Goal: Task Accomplishment & Management: Manage account settings

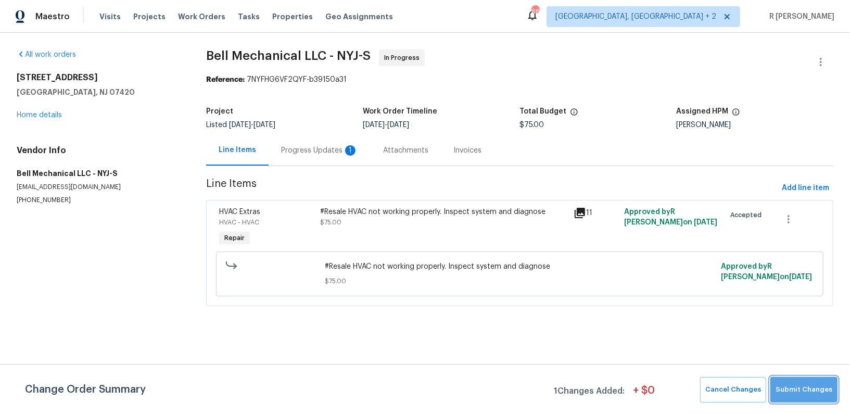
click at [820, 388] on span "Submit Changes" at bounding box center [804, 390] width 57 height 12
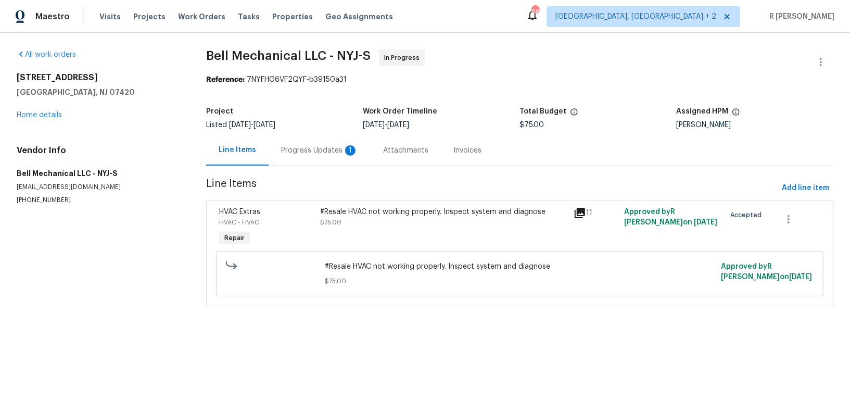
click at [324, 149] on div "Progress Updates 1" at bounding box center [319, 150] width 77 height 10
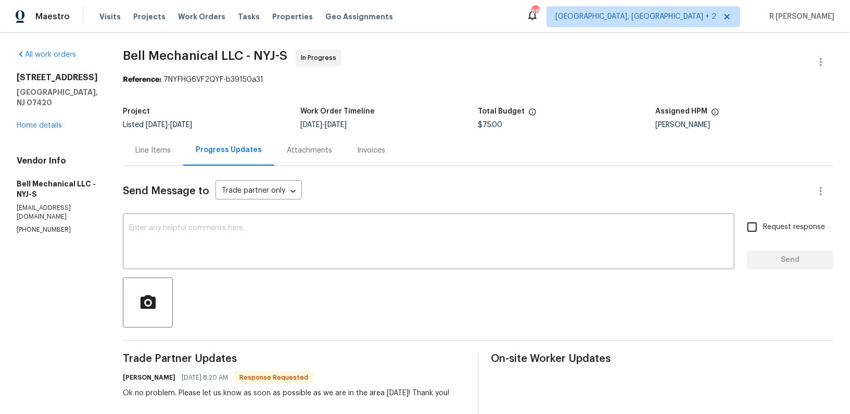
drag, startPoint x: 354, startPoint y: 317, endPoint x: 350, endPoint y: 328, distance: 11.5
click at [350, 328] on div at bounding box center [478, 303] width 711 height 50
click at [159, 152] on div "Line Items" at bounding box center [152, 150] width 35 height 10
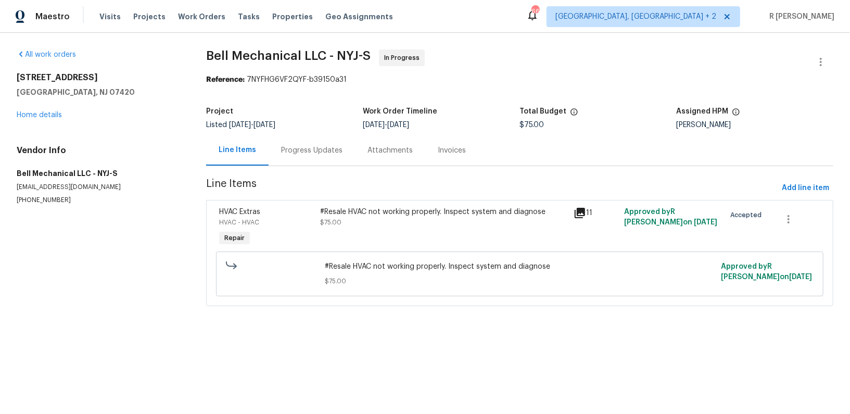
click at [369, 238] on div "#Resale HVAC not working properly. Inspect system and diagnose $75.00" at bounding box center [444, 228] width 253 height 48
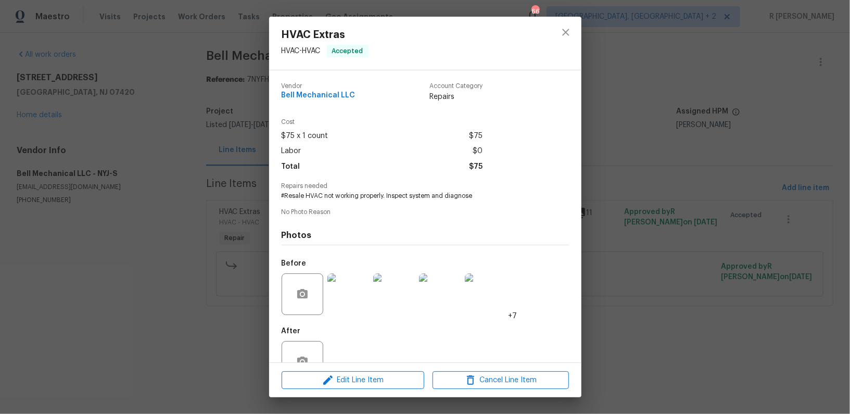
scroll to position [30, 0]
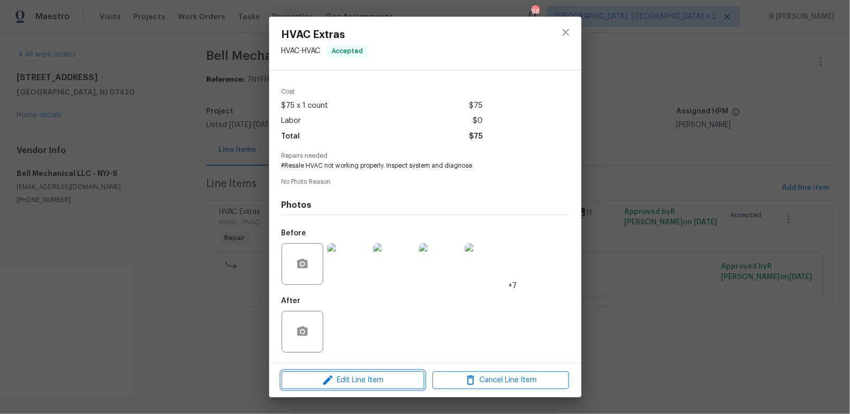
click at [323, 382] on icon "button" at bounding box center [328, 380] width 12 height 12
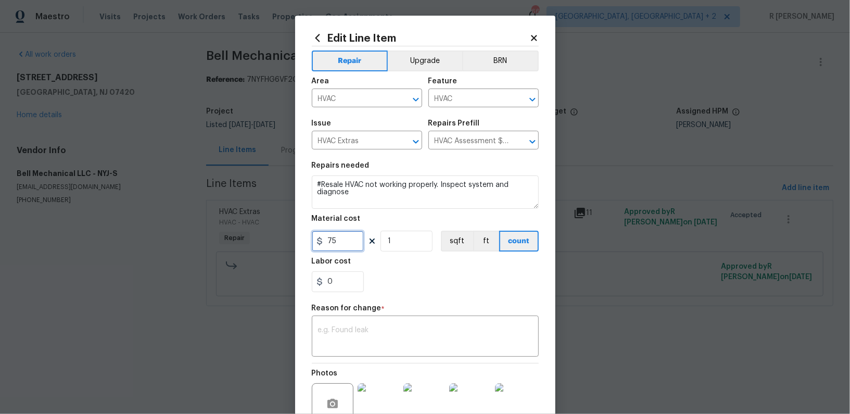
click at [351, 247] on input "75" at bounding box center [338, 241] width 52 height 21
type input "750"
click at [344, 343] on textarea at bounding box center [425, 338] width 215 height 22
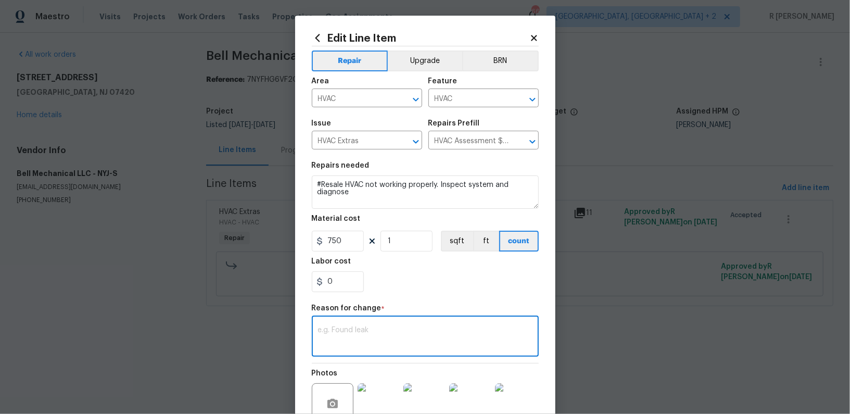
click at [366, 332] on textarea at bounding box center [425, 338] width 215 height 22
paste textarea "(YK) Updated cost per BR team approval."
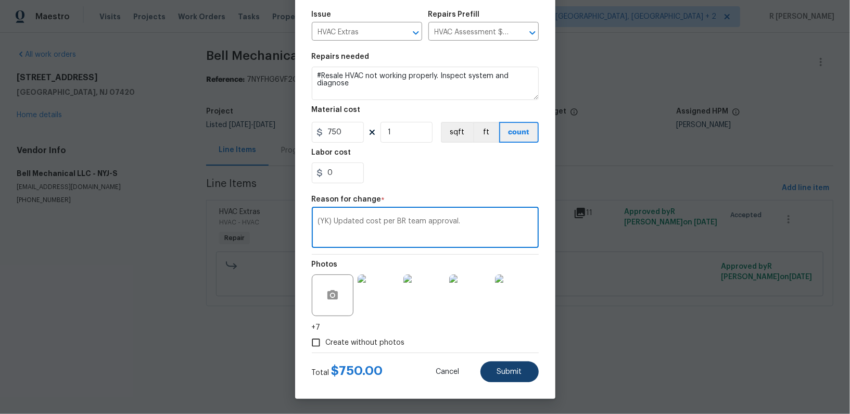
type textarea "(YK) Updated cost per BR team approval."
click at [503, 373] on span "Submit" at bounding box center [509, 372] width 25 height 8
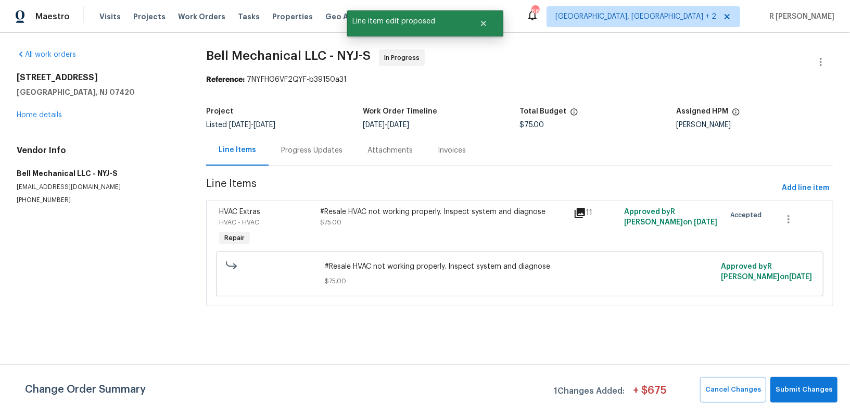
scroll to position [0, 0]
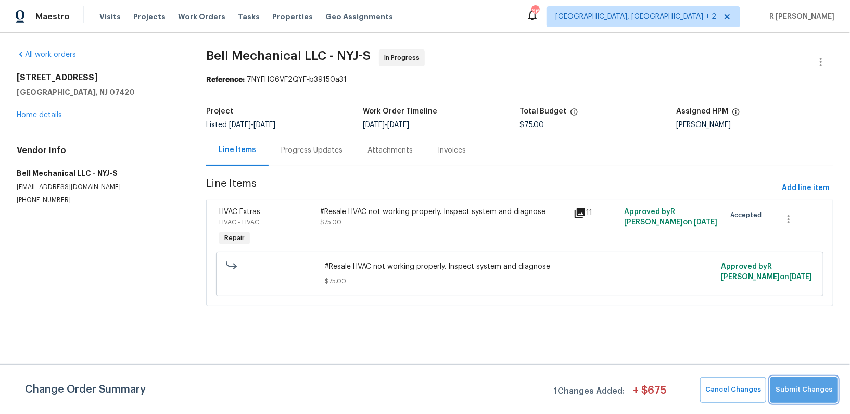
click at [820, 385] on span "Submit Changes" at bounding box center [804, 390] width 57 height 12
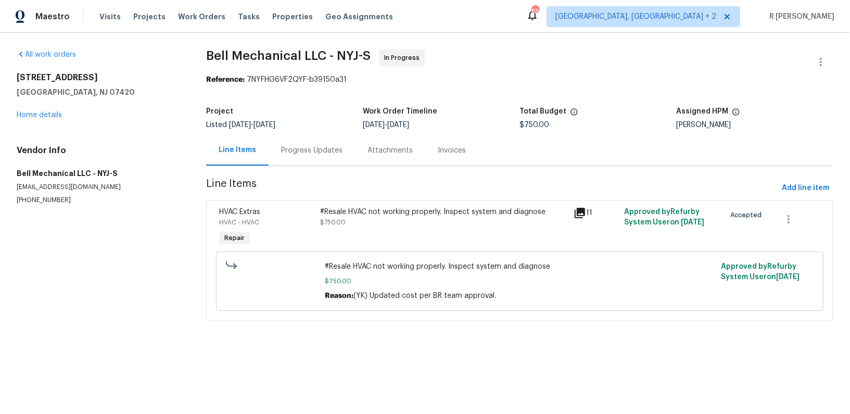
click at [305, 143] on div "Progress Updates" at bounding box center [312, 150] width 86 height 31
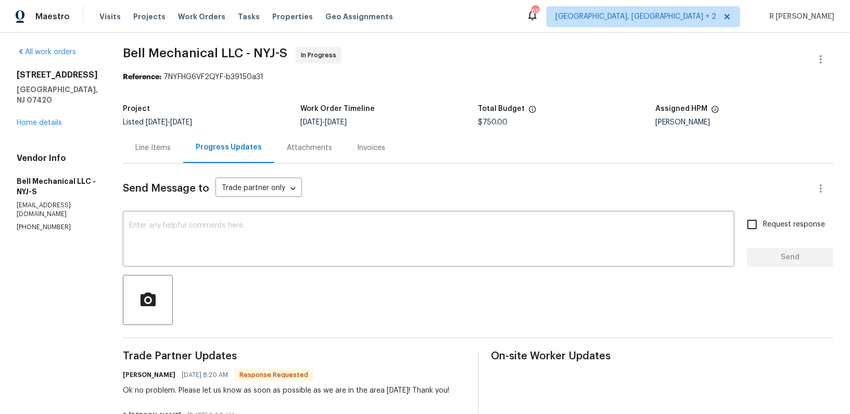
scroll to position [6, 0]
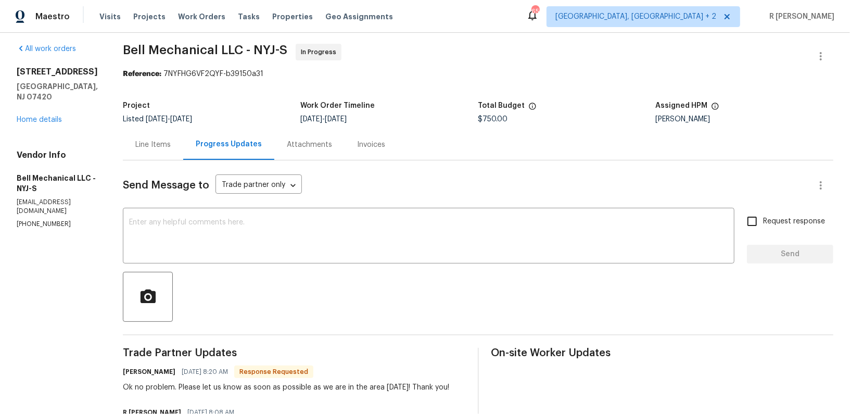
click at [343, 277] on div at bounding box center [478, 297] width 711 height 50
click at [326, 232] on textarea at bounding box center [428, 237] width 599 height 36
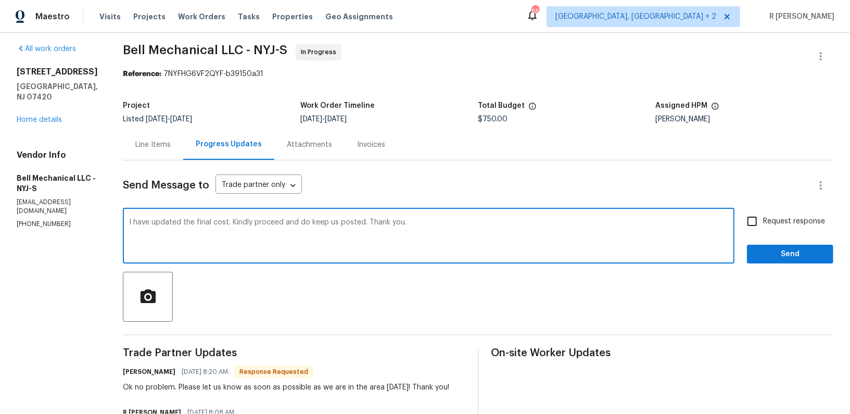
type textarea "I have updated the final cost. Kindly proceed and do keep us posted. Thank you."
click at [785, 226] on span "Request response" at bounding box center [794, 221] width 62 height 11
click at [763, 226] on input "Request response" at bounding box center [753, 221] width 22 height 22
checkbox input "true"
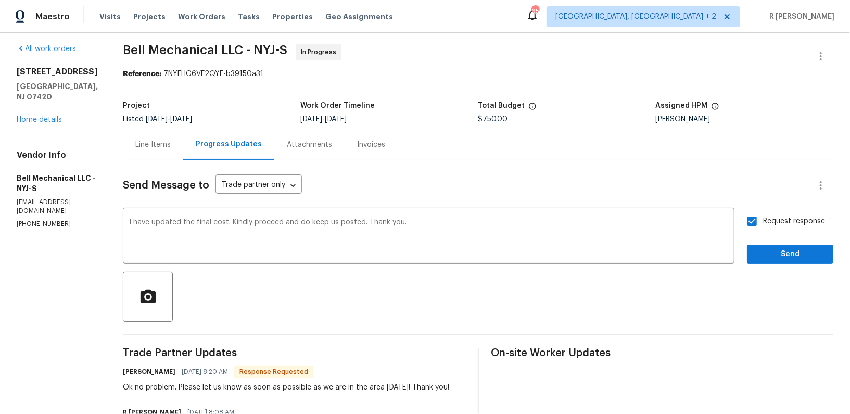
click at [778, 244] on div "Request response Send" at bounding box center [790, 236] width 86 height 53
click at [804, 248] on span "Send" at bounding box center [791, 254] width 70 height 13
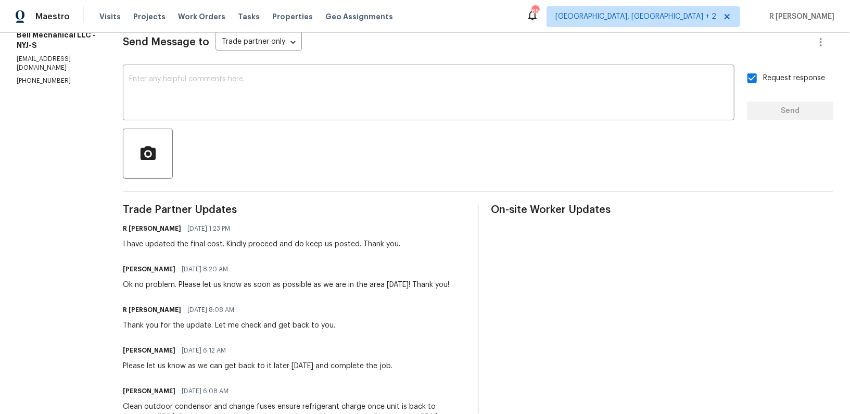
scroll to position [243, 0]
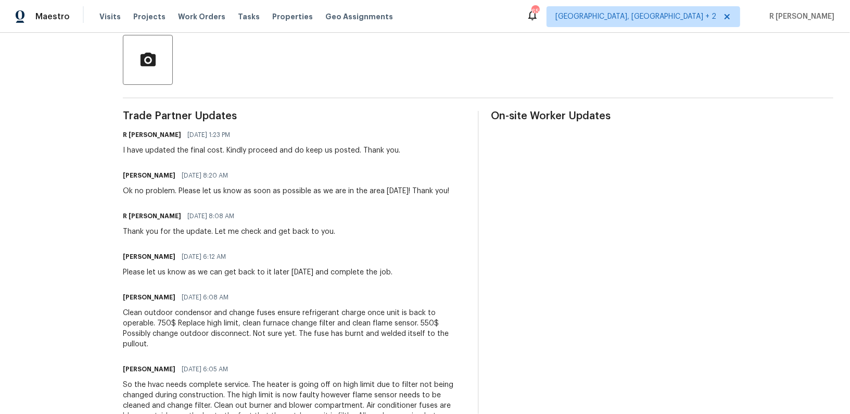
click at [182, 178] on span "09/25/2025 8:20 AM" at bounding box center [205, 175] width 46 height 10
click at [171, 190] on div "Ok no problem. Please let us know as soon as possible as we are in the area tod…" at bounding box center [286, 191] width 327 height 10
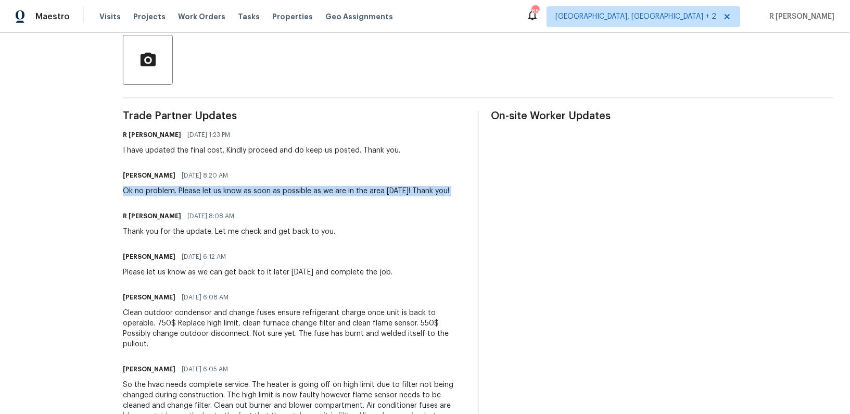
click at [171, 190] on div "Ok no problem. Please let us know as soon as possible as we are in the area tod…" at bounding box center [286, 191] width 327 height 10
click at [163, 325] on div "Clean outdoor condensor and change fuses ensure refrigerant charge once unit is…" at bounding box center [294, 329] width 343 height 42
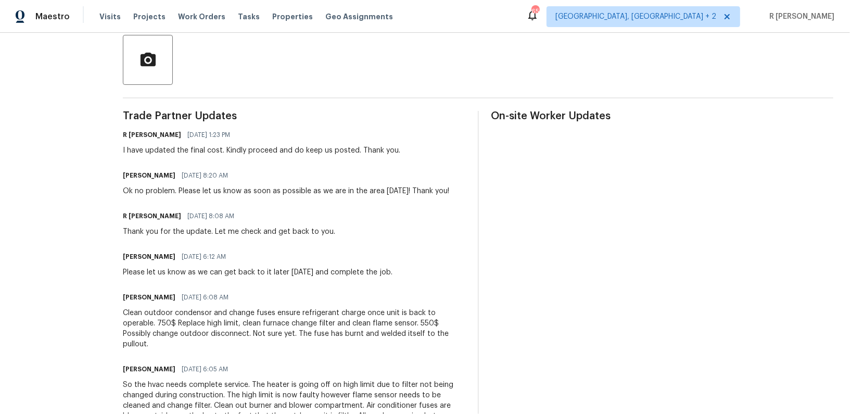
click at [163, 325] on div "Clean outdoor condensor and change fuses ensure refrigerant charge once unit is…" at bounding box center [294, 329] width 343 height 42
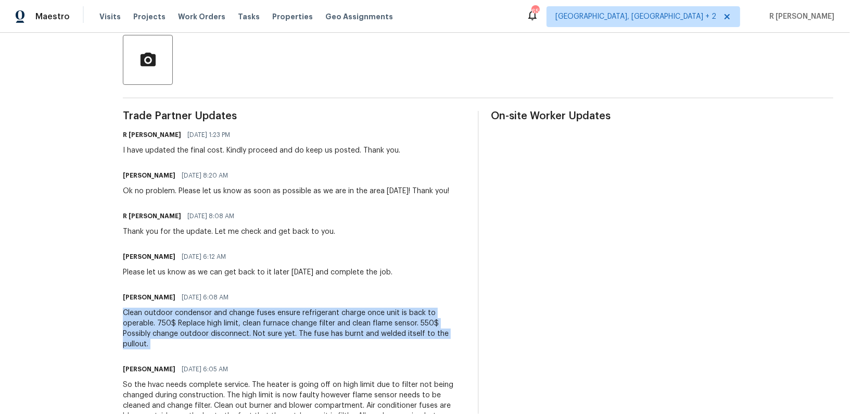
click at [163, 325] on div "Clean outdoor condensor and change fuses ensure refrigerant charge once unit is…" at bounding box center [294, 329] width 343 height 42
copy div "Clean outdoor condensor and change fuses ensure refrigerant charge once unit is…"
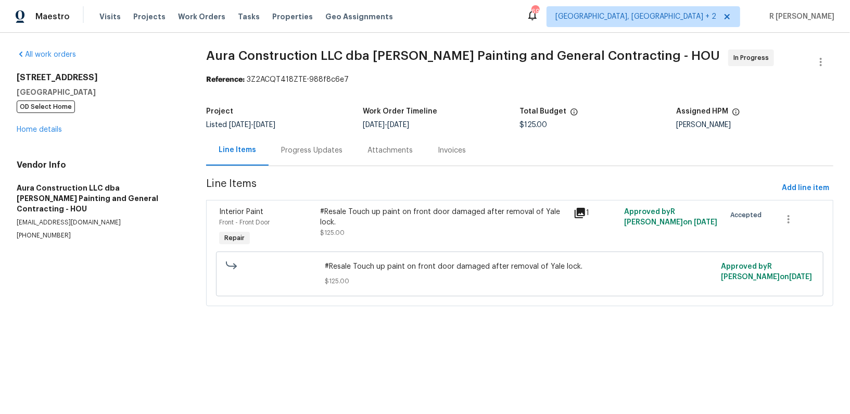
click at [313, 148] on div "Progress Updates" at bounding box center [311, 150] width 61 height 10
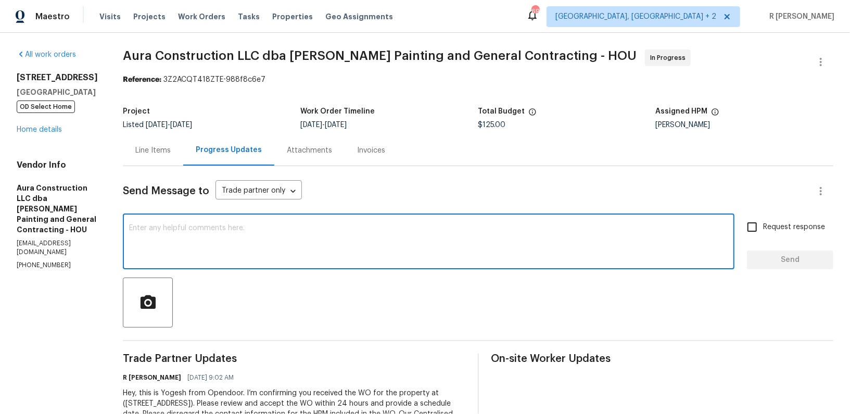
click at [335, 247] on textarea at bounding box center [428, 242] width 599 height 36
paste textarea "Hi Team, can we get a status update on the work order? Thanks!"
type textarea "Hi Team, can we get a status update on the work order? Thanks!"
click at [809, 255] on span "Send" at bounding box center [791, 260] width 70 height 13
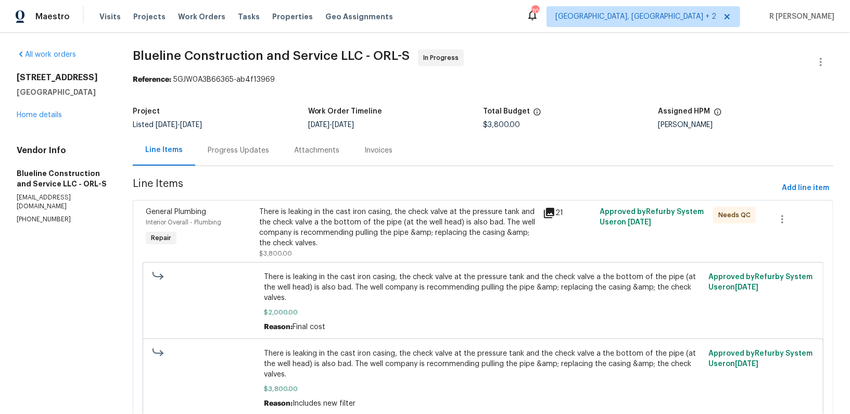
click at [237, 158] on div "Progress Updates" at bounding box center [238, 150] width 86 height 31
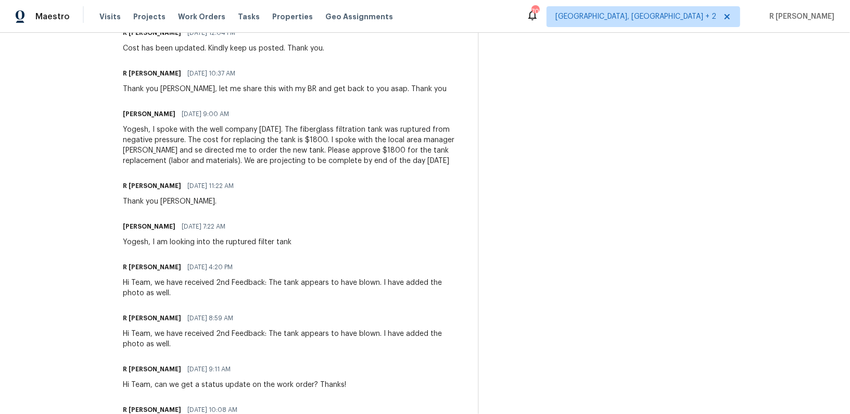
scroll to position [447, 0]
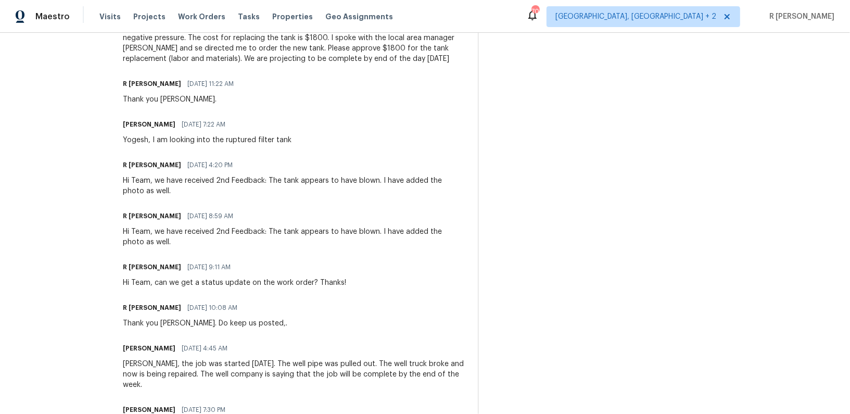
click at [451, 329] on div "R Yogesh Kannan 09/17/2025 10:08 AM Thank you Chris. Do keep us posted,." at bounding box center [294, 314] width 343 height 28
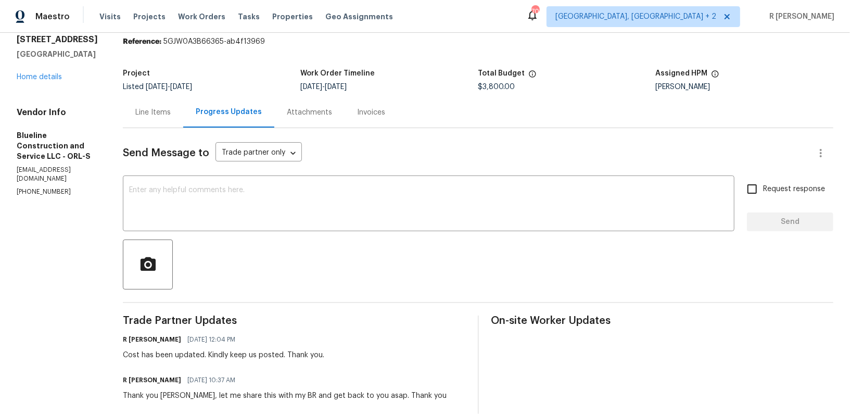
scroll to position [0, 0]
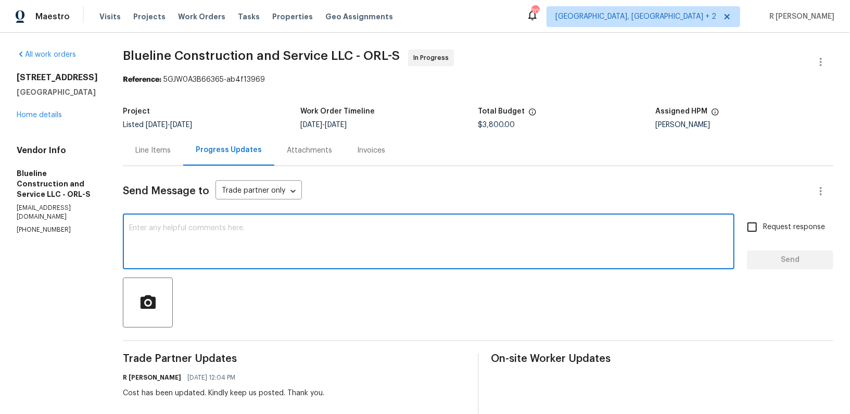
click at [398, 238] on textarea at bounding box center [428, 242] width 599 height 36
paste textarea "Hi Team, can we get a status update on the work order? Thanks!"
type textarea "Hi Team, can we get a status update on the work order? Thanks!"
click at [793, 267] on button "Send" at bounding box center [790, 260] width 86 height 19
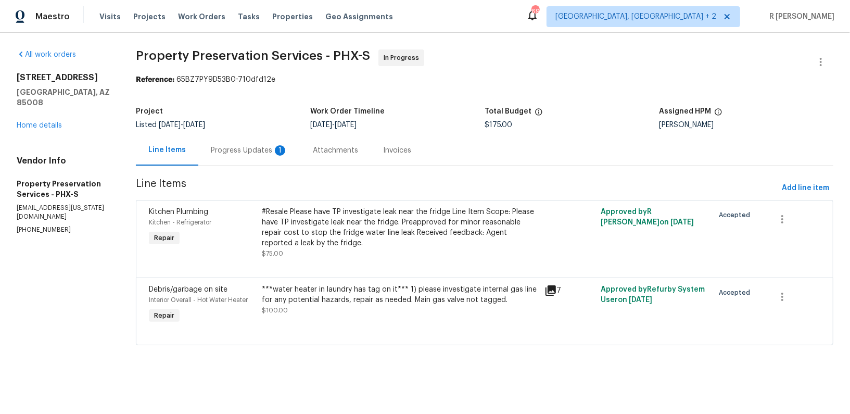
click at [251, 151] on div "Progress Updates 1" at bounding box center [249, 150] width 77 height 10
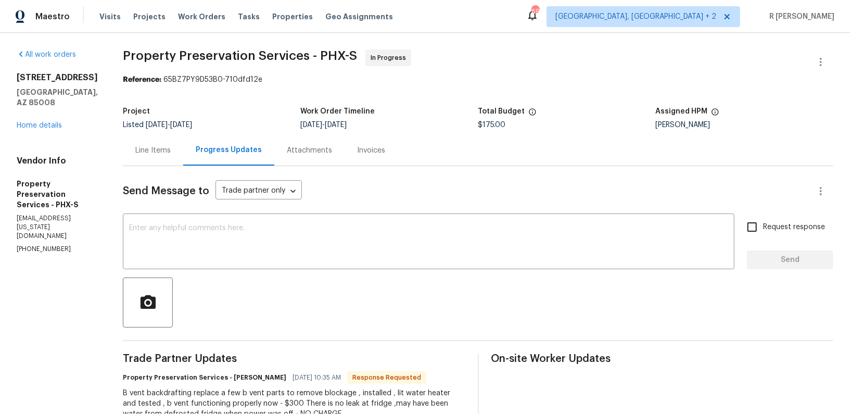
click at [152, 146] on div "Line Items" at bounding box center [152, 150] width 35 height 10
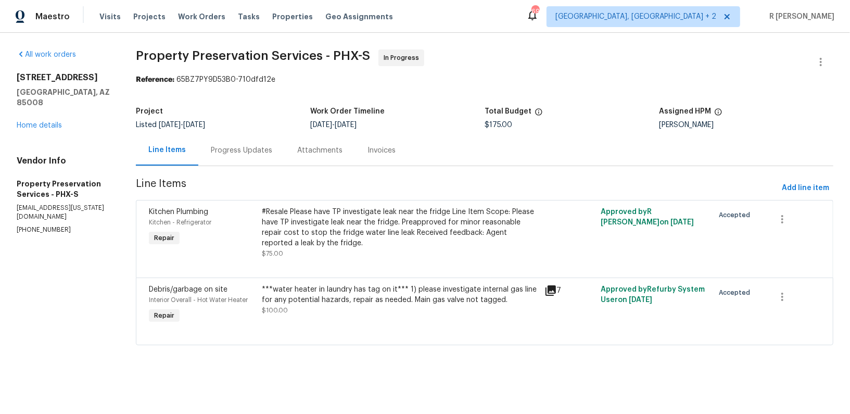
click at [258, 160] on div "Progress Updates" at bounding box center [241, 150] width 86 height 31
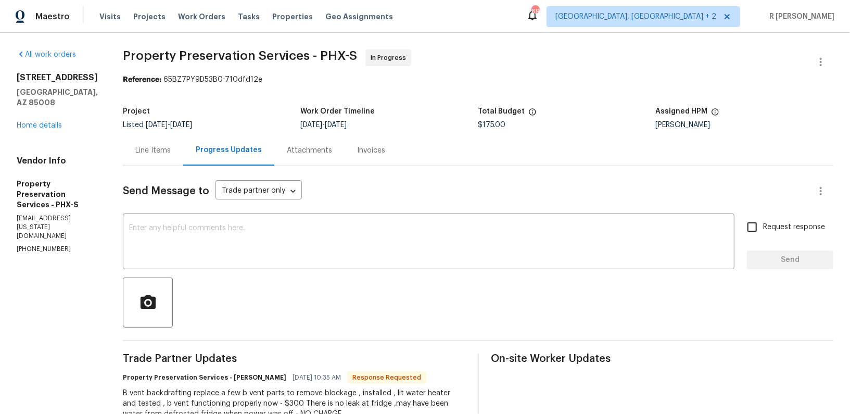
click at [147, 153] on div "Line Items" at bounding box center [152, 150] width 35 height 10
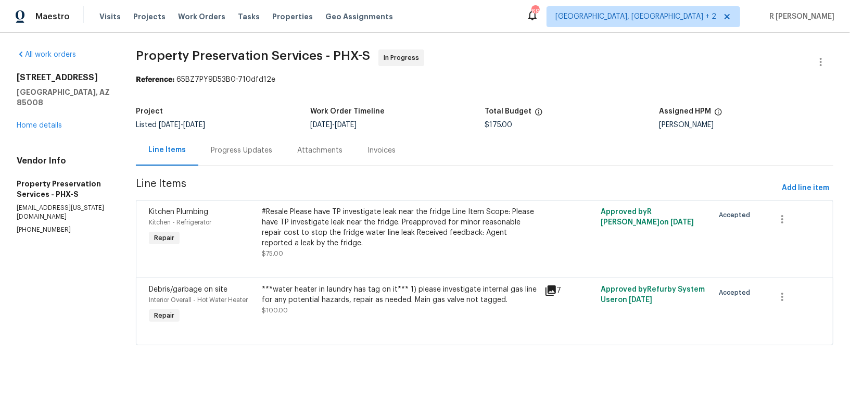
click at [372, 234] on div "#Resale Please have TP investigate leak near the fridge Line Item Scope: Please…" at bounding box center [400, 228] width 276 height 42
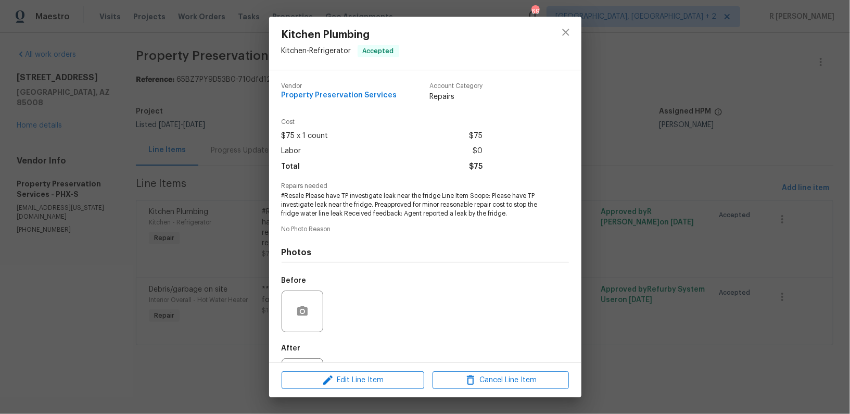
scroll to position [48, 0]
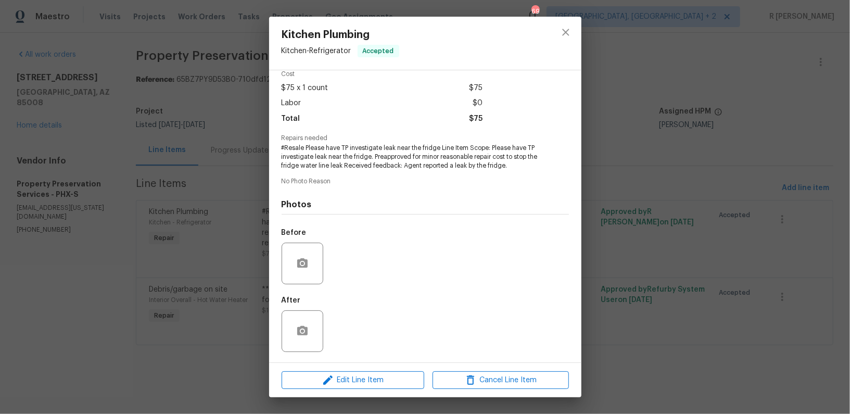
click at [366, 390] on div "Edit Line Item Cancel Line Item" at bounding box center [425, 380] width 312 height 35
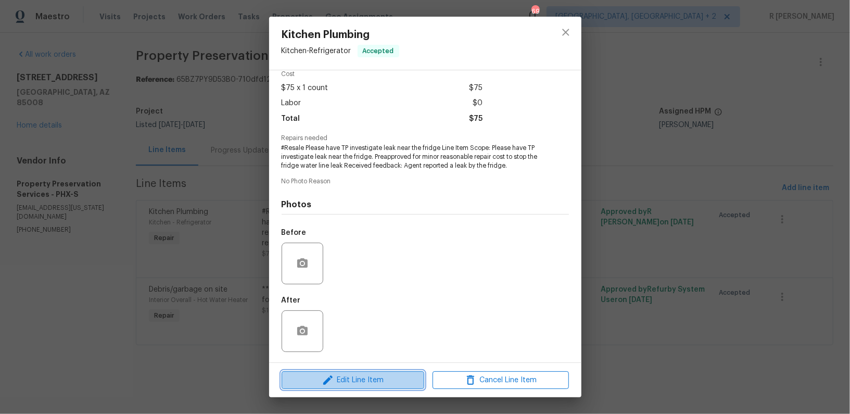
click at [359, 376] on span "Edit Line Item" at bounding box center [353, 380] width 136 height 13
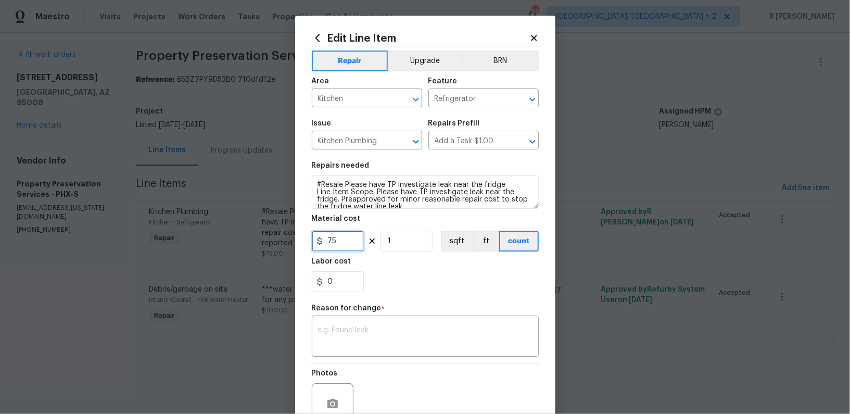
click at [351, 243] on input "75" at bounding box center [338, 241] width 52 height 21
type input "300"
click at [364, 329] on textarea at bounding box center [425, 338] width 215 height 22
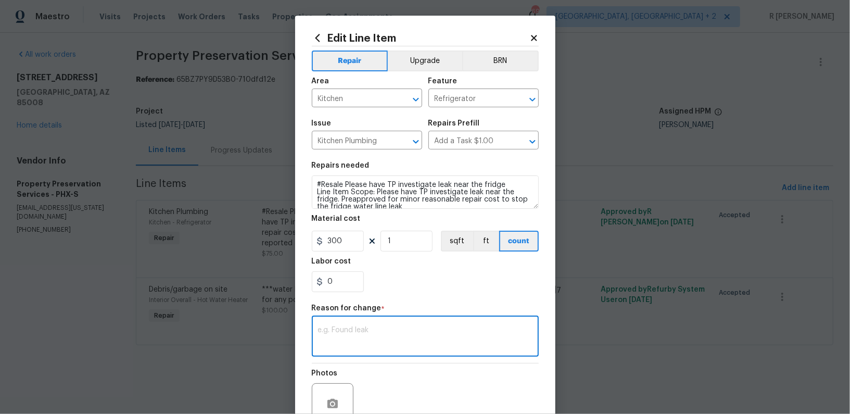
paste textarea "(YK) Updated per vendor’s final cost."
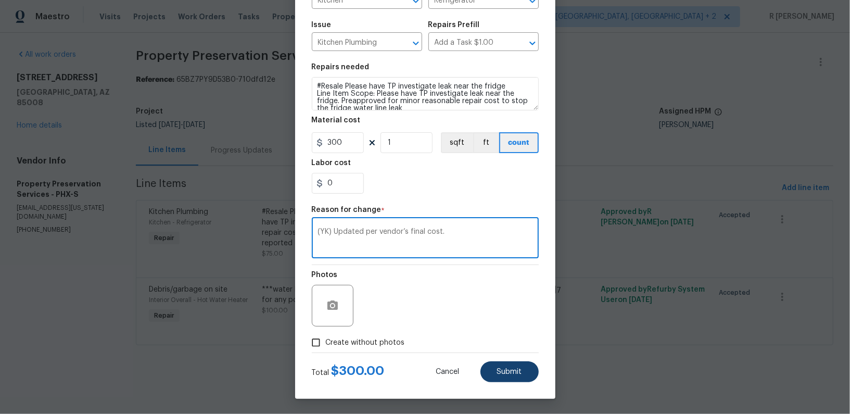
type textarea "(YK) Updated per vendor’s final cost."
click at [508, 364] on button "Submit" at bounding box center [510, 371] width 58 height 21
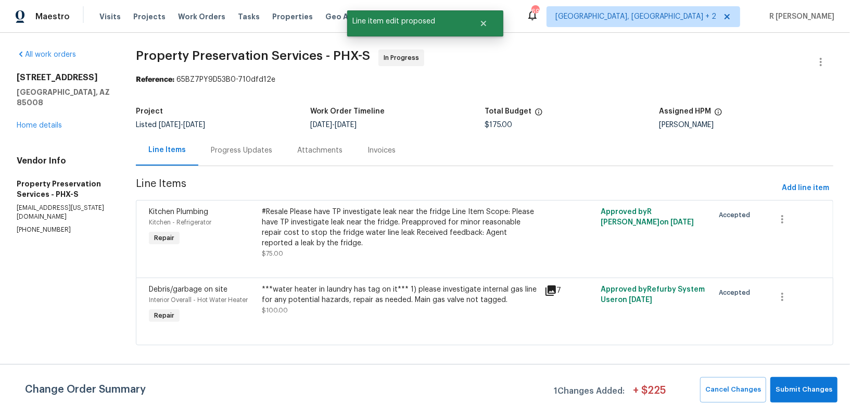
scroll to position [0, 0]
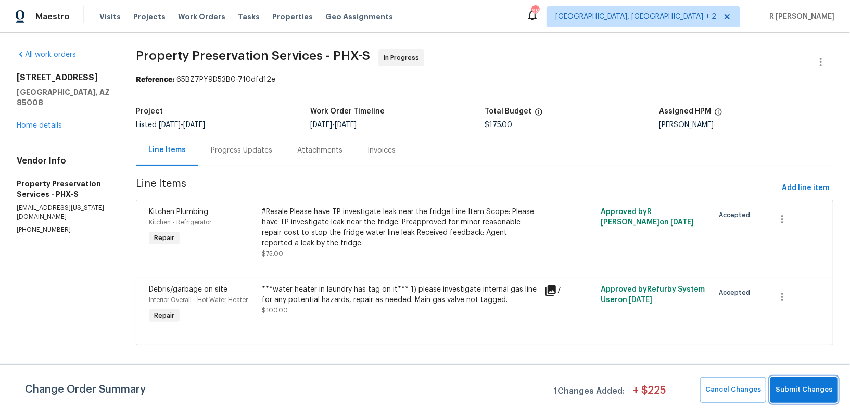
click at [794, 390] on span "Submit Changes" at bounding box center [804, 390] width 57 height 12
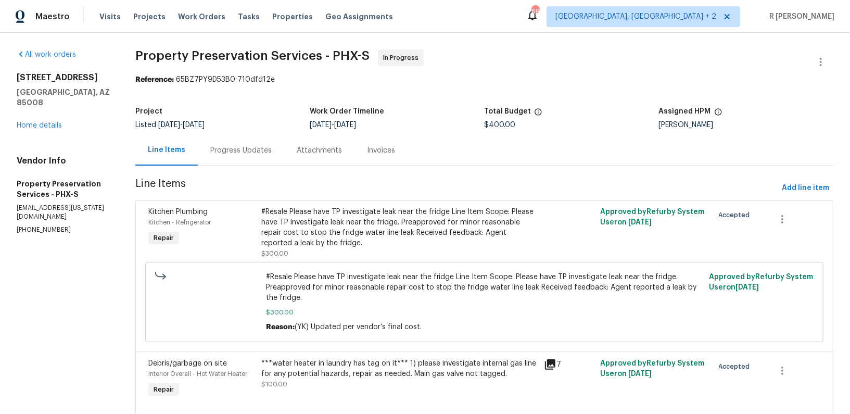
click at [228, 155] on div "Progress Updates" at bounding box center [240, 150] width 61 height 10
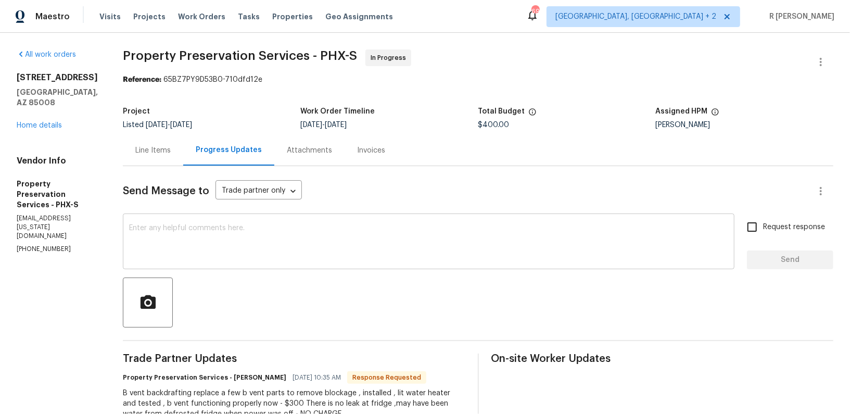
scroll to position [115, 0]
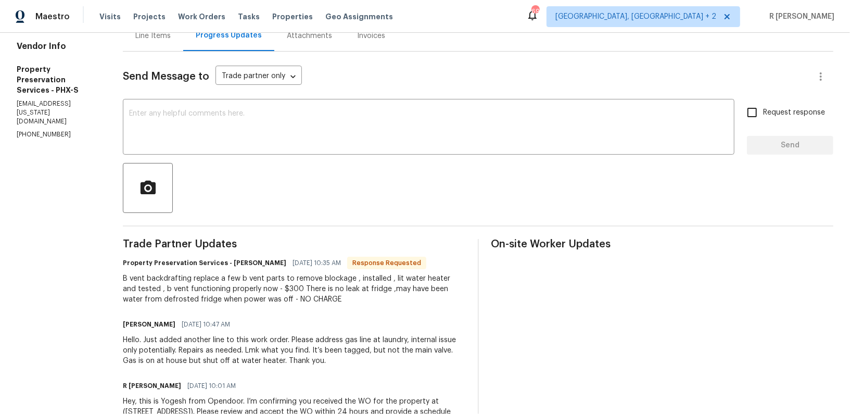
click at [135, 40] on div "Line Items" at bounding box center [152, 36] width 35 height 10
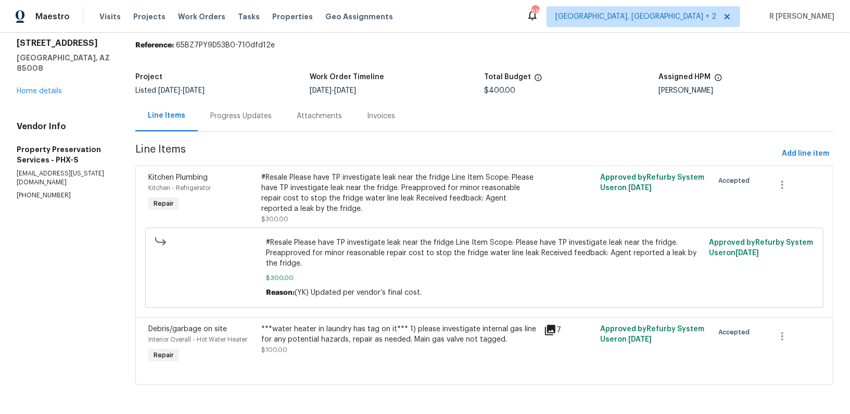
scroll to position [33, 0]
click at [323, 240] on span "#Resale Please have TP investigate leak near the fridge Line Item Scope: Please…" at bounding box center [484, 254] width 437 height 31
click at [304, 218] on div "#Resale Please have TP investigate leak near the fridge Line Item Scope: Please…" at bounding box center [399, 199] width 277 height 52
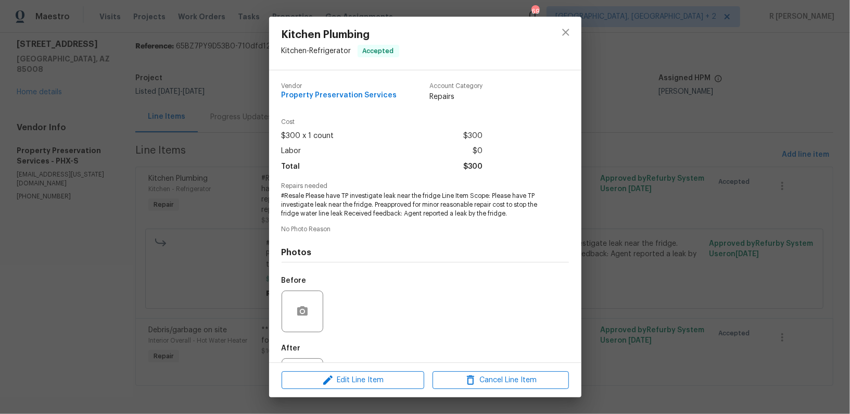
scroll to position [48, 0]
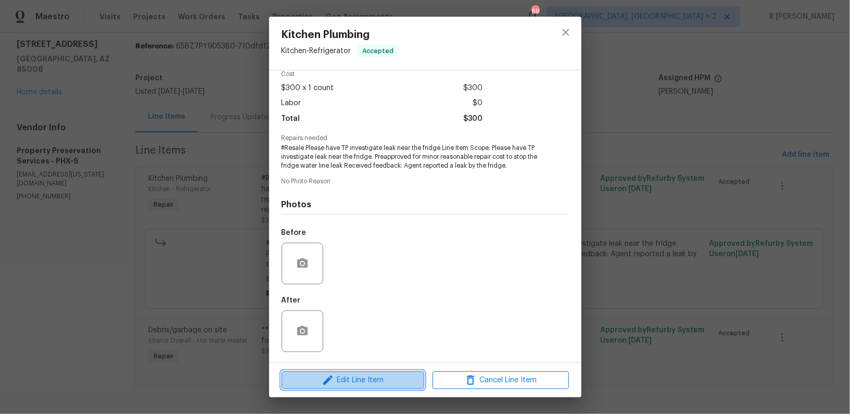
click at [354, 375] on span "Edit Line Item" at bounding box center [353, 380] width 136 height 13
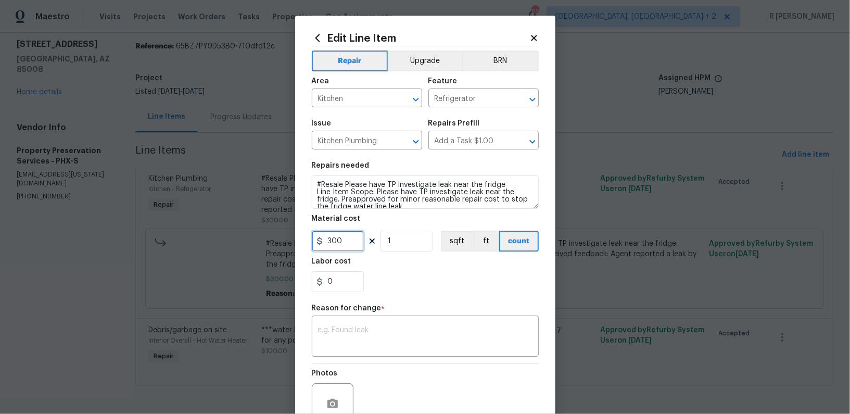
click at [330, 241] on input "300" at bounding box center [338, 241] width 52 height 21
type input "200"
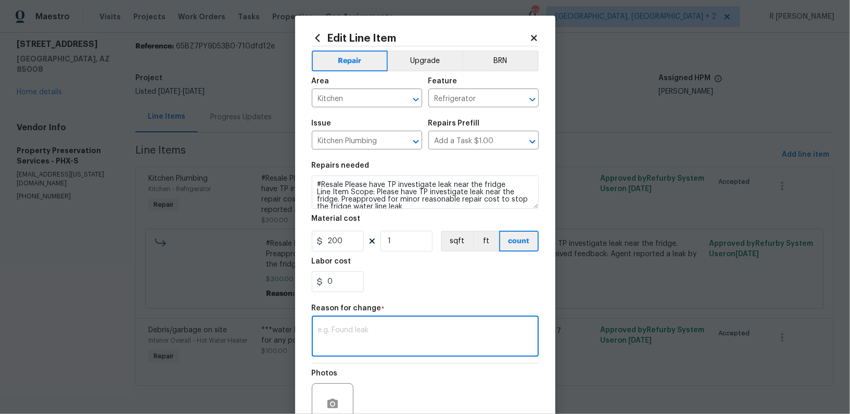
click at [385, 346] on textarea at bounding box center [425, 338] width 215 height 22
paste textarea "(YK) Updated per vendor’s final cost."
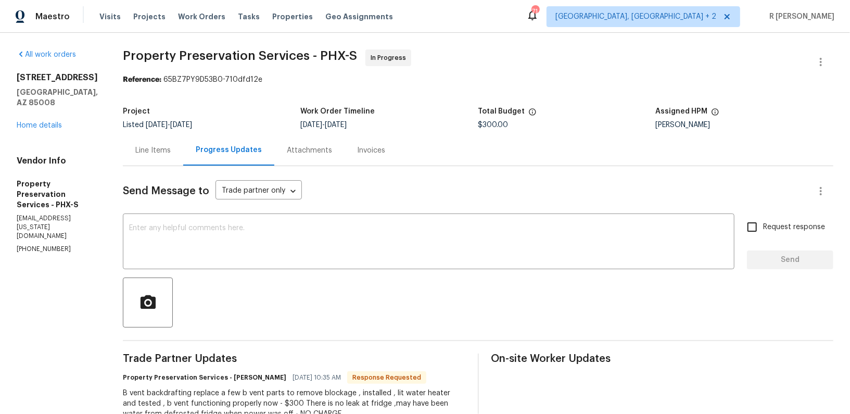
scroll to position [74, 0]
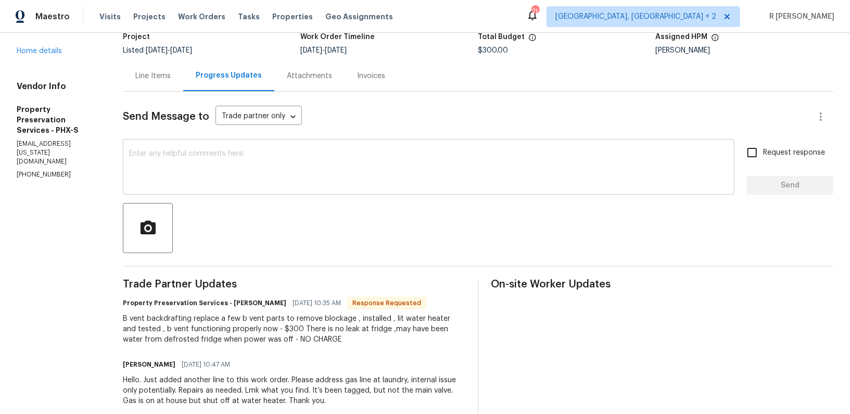
click at [236, 168] on textarea at bounding box center [428, 168] width 599 height 36
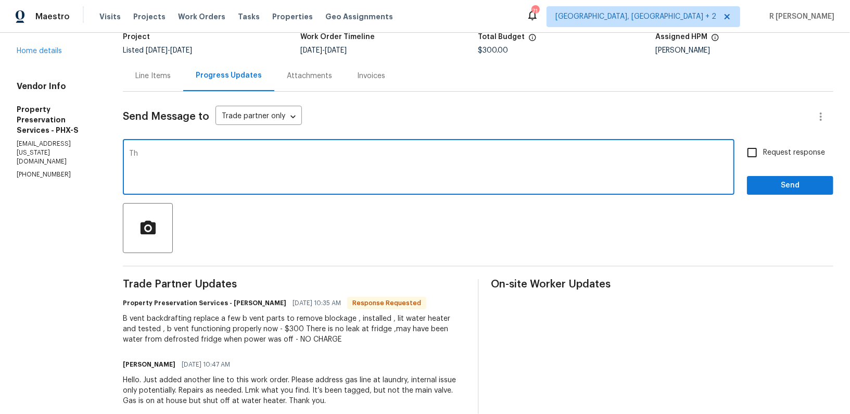
type textarea "T"
type textarea "I have updated the final cost. Thank you"
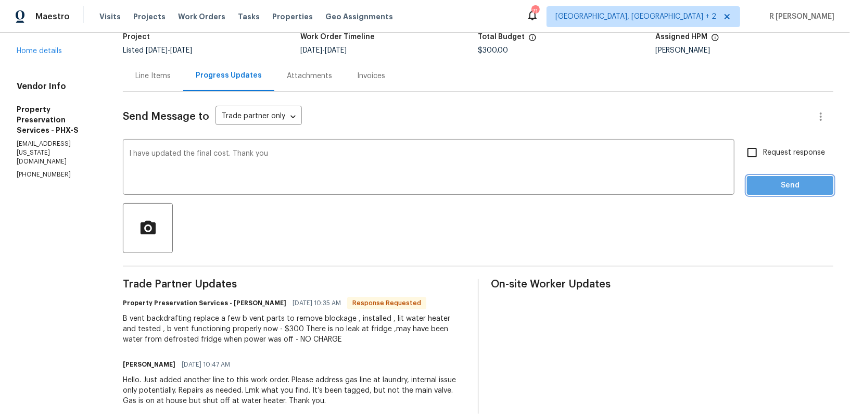
click at [772, 187] on span "Send" at bounding box center [791, 185] width 70 height 13
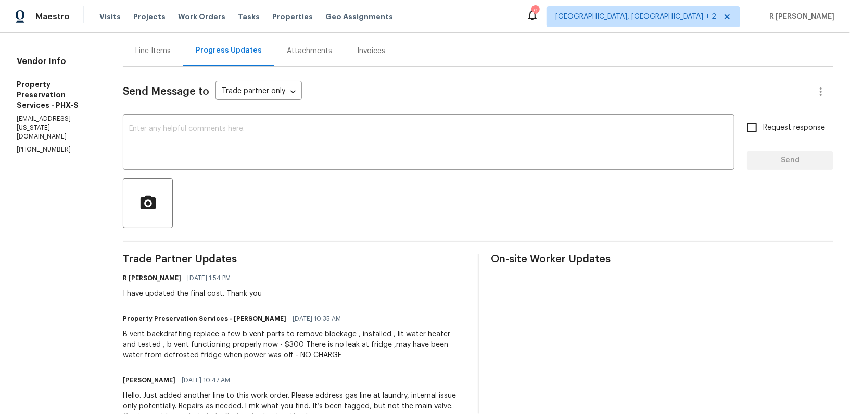
scroll to position [168, 0]
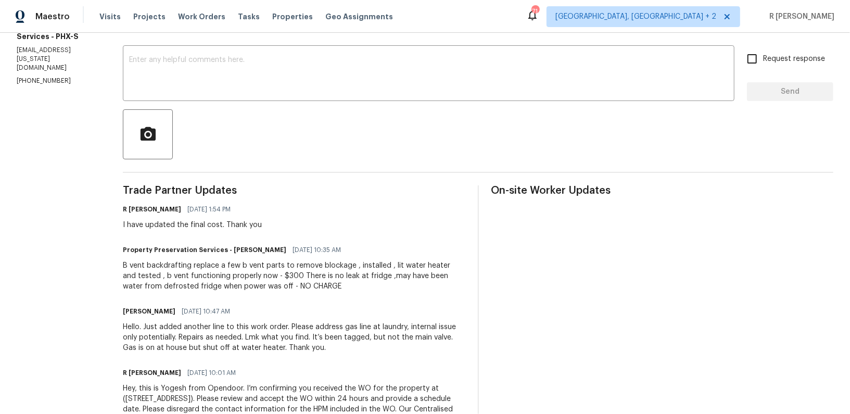
click at [217, 270] on div "B vent backdrafting replace a few b vent parts to remove blockage , installed ,…" at bounding box center [294, 275] width 343 height 31
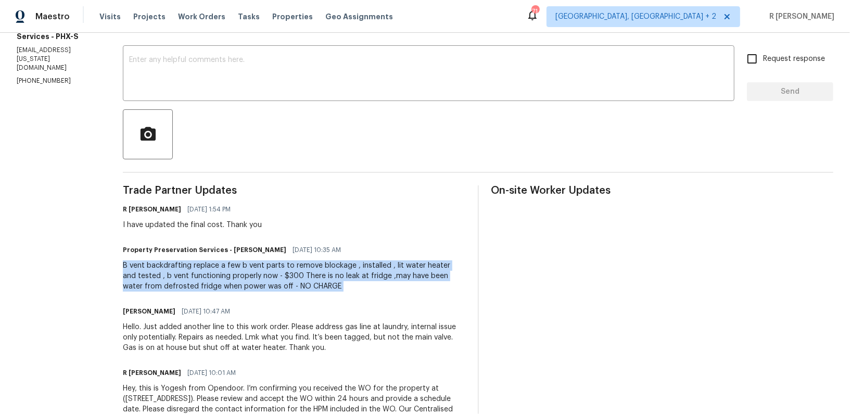
click at [217, 270] on div "B vent backdrafting replace a few b vent parts to remove blockage , installed ,…" at bounding box center [294, 275] width 343 height 31
copy div "B vent backdrafting replace a few b vent parts to remove blockage , installed ,…"
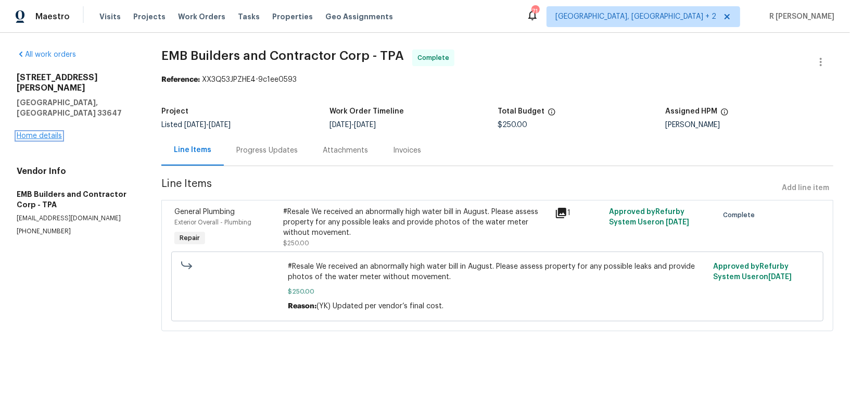
click at [41, 132] on link "Home details" at bounding box center [39, 135] width 45 height 7
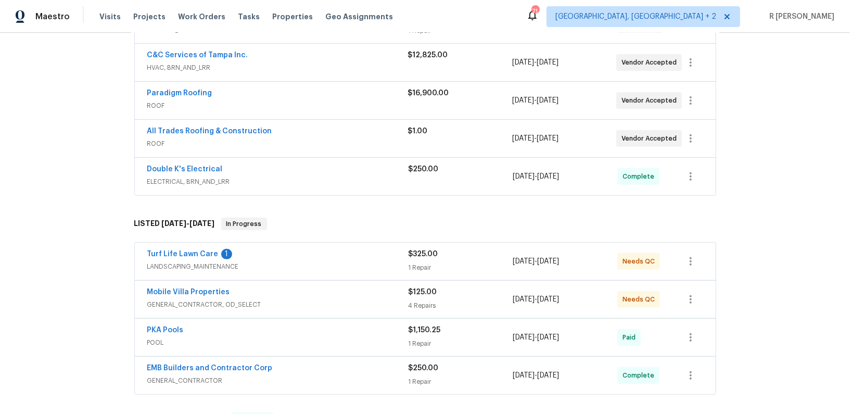
scroll to position [261, 0]
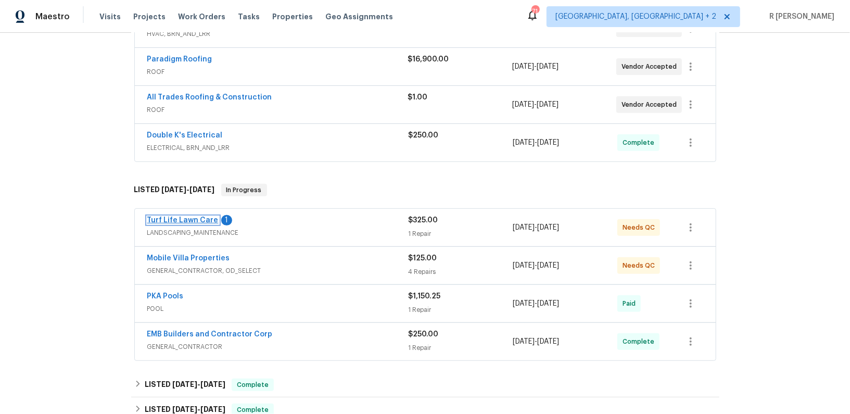
click at [182, 217] on link "Turf Life Lawn Care" at bounding box center [182, 220] width 71 height 7
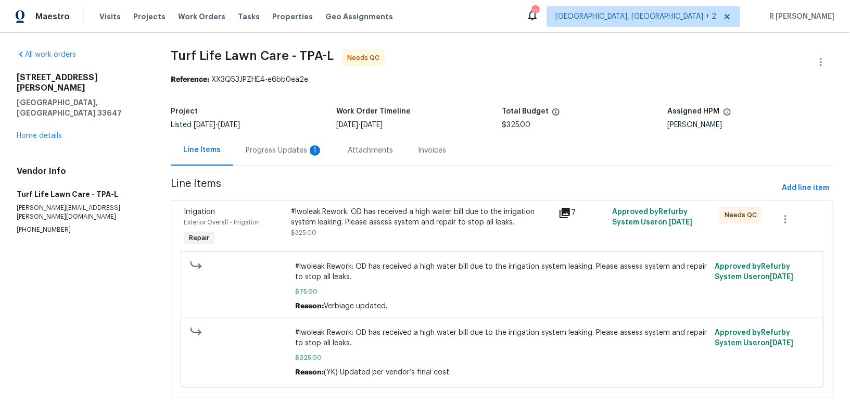
click at [269, 154] on div "Progress Updates 1" at bounding box center [284, 150] width 77 height 10
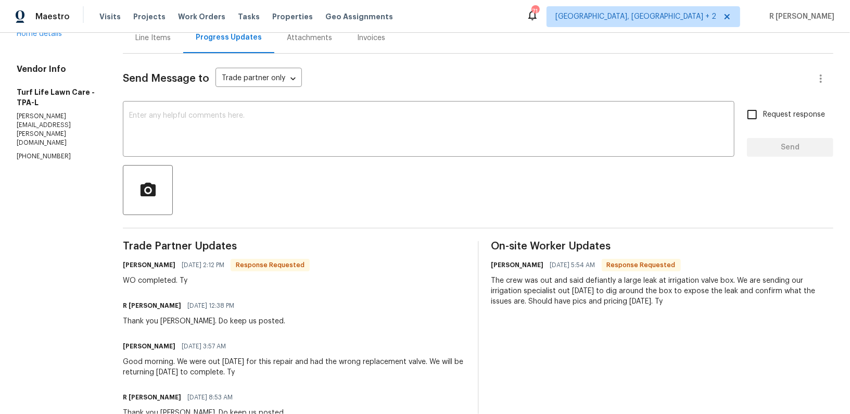
scroll to position [109, 0]
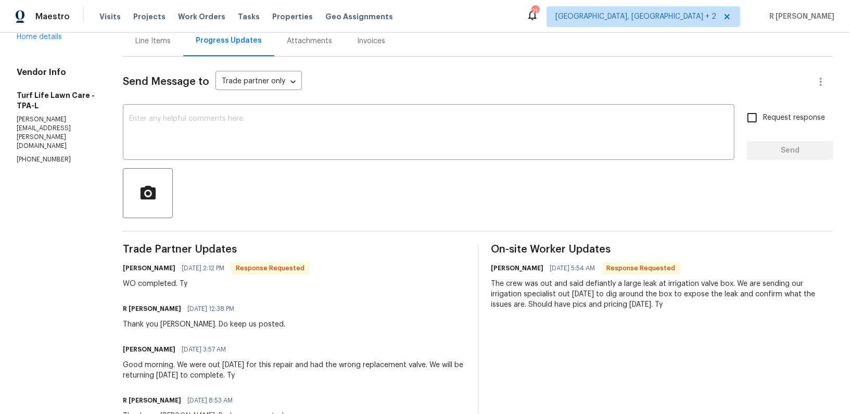
click at [362, 207] on div at bounding box center [478, 193] width 711 height 50
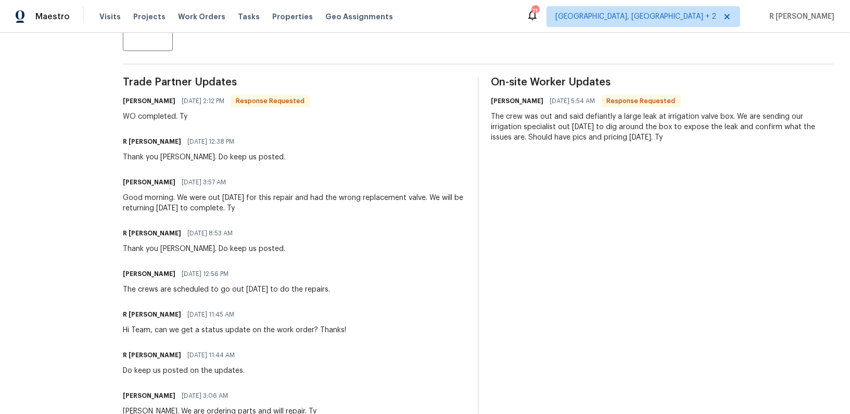
scroll to position [0, 0]
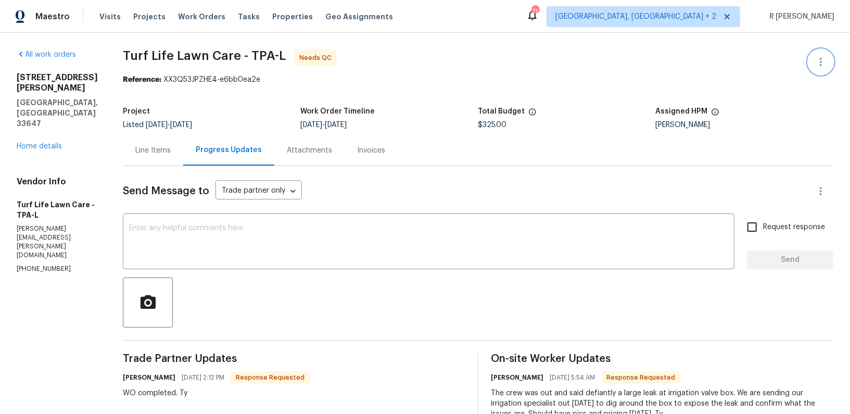
click at [819, 67] on icon "button" at bounding box center [821, 62] width 12 height 12
click at [789, 65] on li "Edit" at bounding box center [787, 61] width 112 height 17
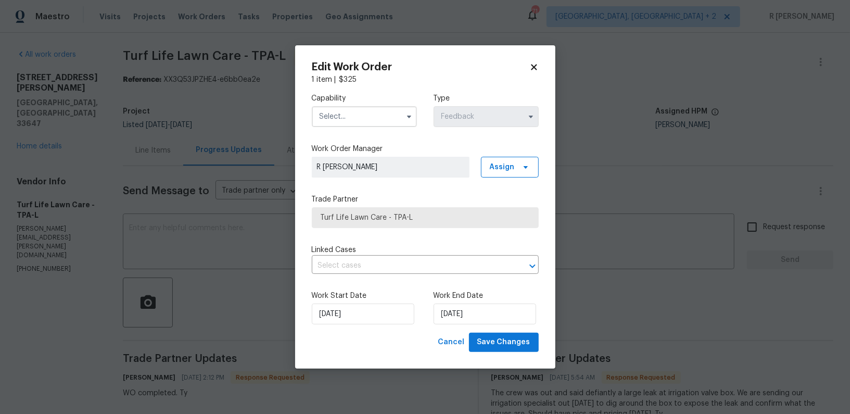
click at [342, 121] on input "text" at bounding box center [364, 116] width 105 height 21
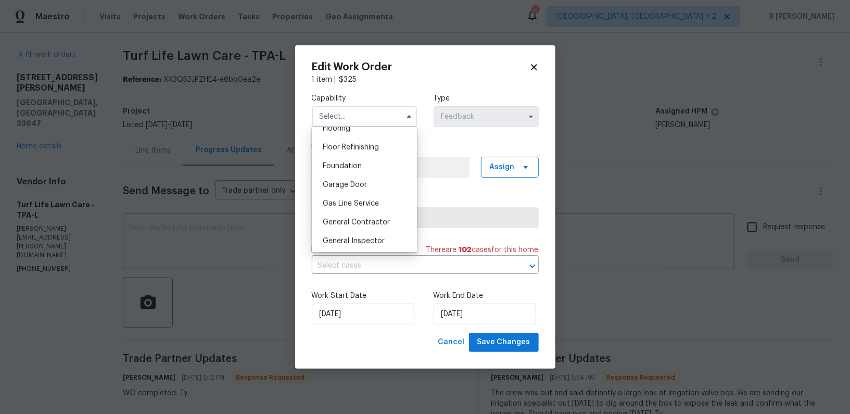
scroll to position [445, 0]
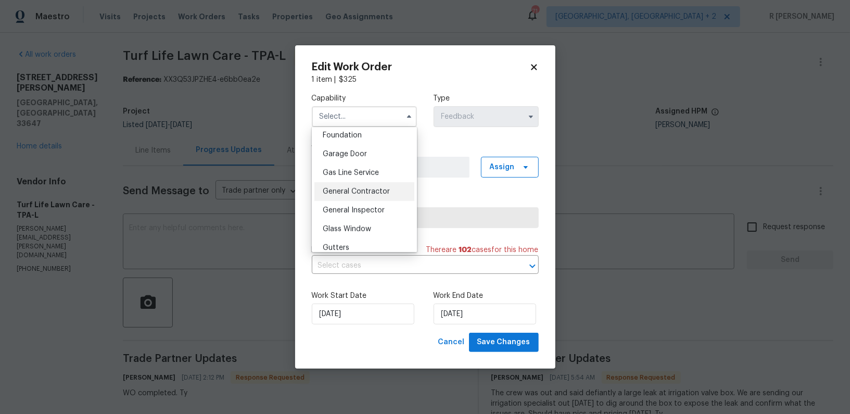
click at [348, 188] on span "General Contractor" at bounding box center [356, 191] width 67 height 7
type input "General Contractor"
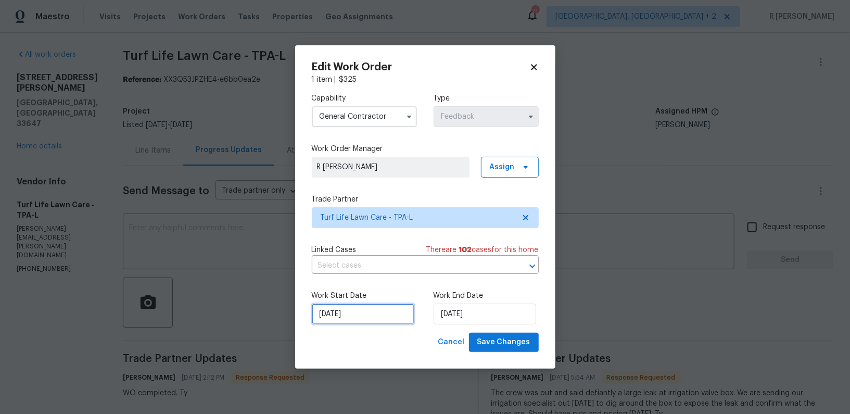
click at [336, 309] on input "15/09/2025" at bounding box center [363, 314] width 103 height 21
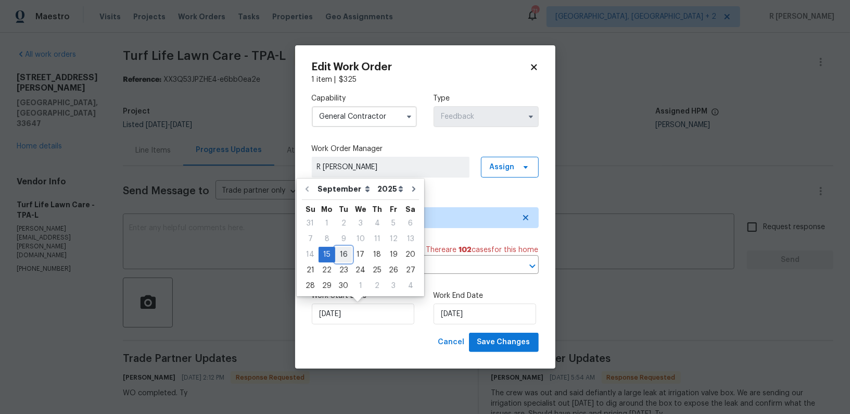
click at [346, 257] on div "16" at bounding box center [343, 254] width 17 height 15
type input "16/09/2025"
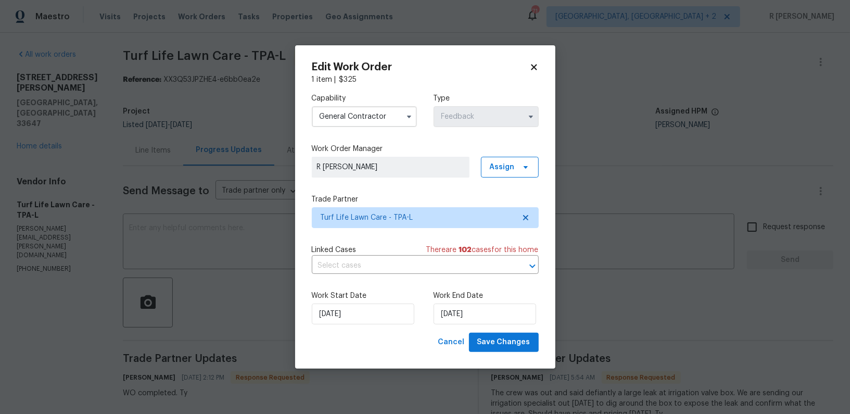
click at [443, 298] on label "Work End Date" at bounding box center [486, 296] width 105 height 10
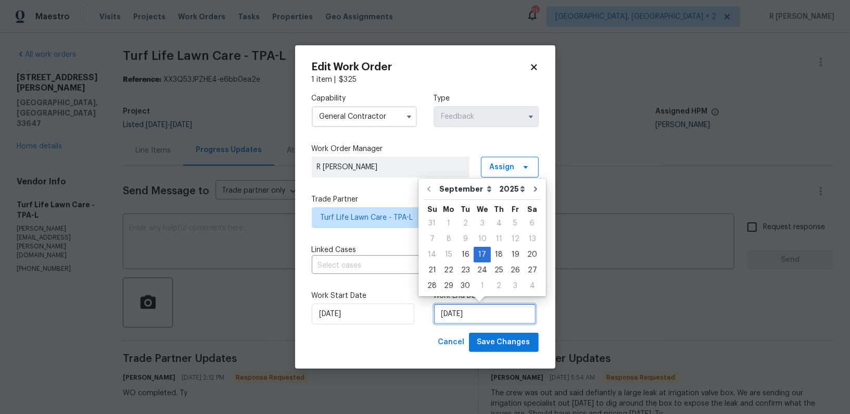
click at [447, 313] on input "17/09/2025" at bounding box center [485, 314] width 103 height 21
click at [478, 267] on div "24" at bounding box center [482, 270] width 17 height 15
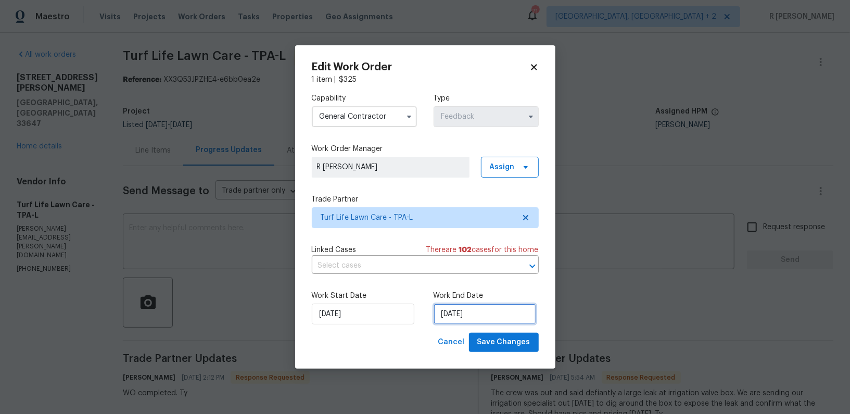
click at [486, 315] on input "24/09/2025" at bounding box center [485, 314] width 103 height 21
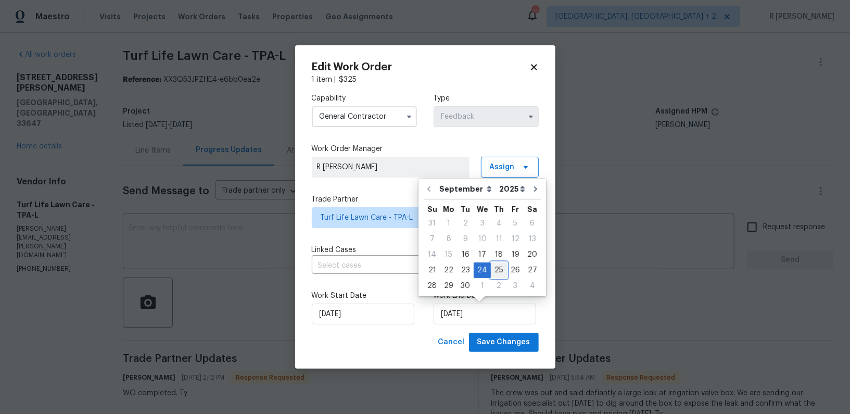
click at [496, 264] on div "25" at bounding box center [499, 270] width 16 height 15
type input "25/09/2025"
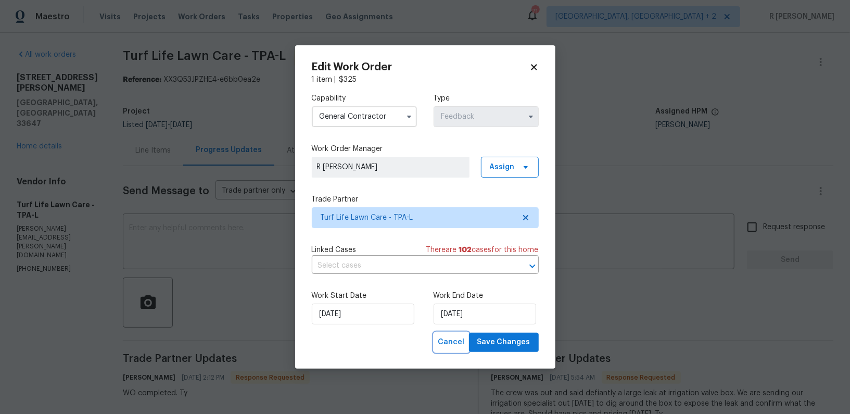
click at [469, 344] on button "Cancel" at bounding box center [451, 342] width 35 height 19
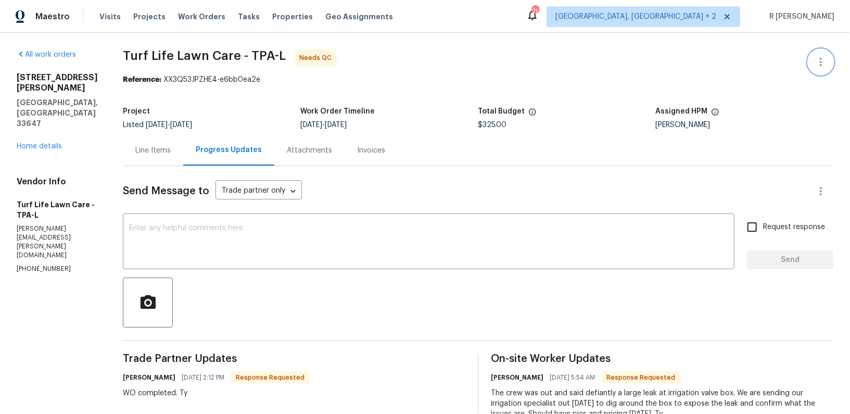
click at [820, 64] on icon "button" at bounding box center [821, 62] width 12 height 12
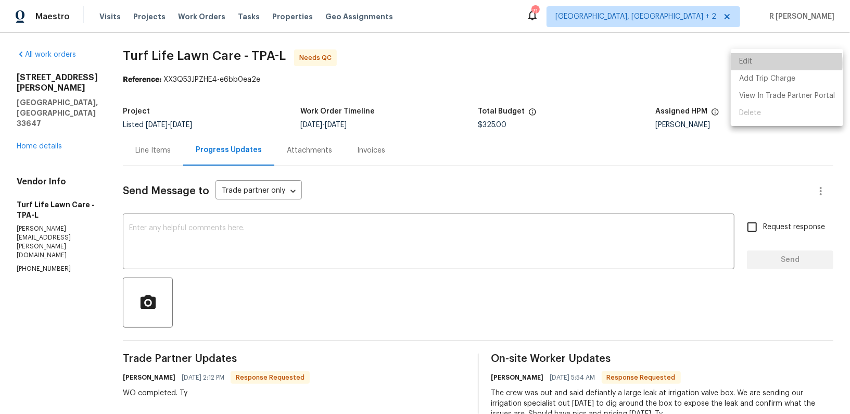
click at [748, 64] on li "Edit" at bounding box center [787, 61] width 112 height 17
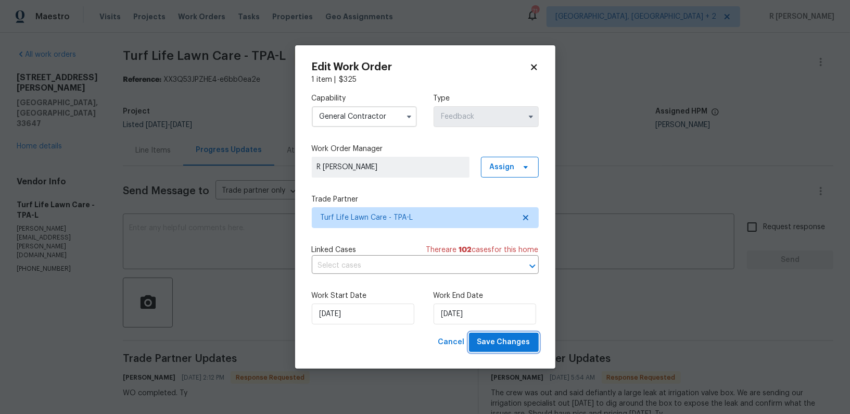
click at [521, 341] on span "Save Changes" at bounding box center [504, 342] width 53 height 13
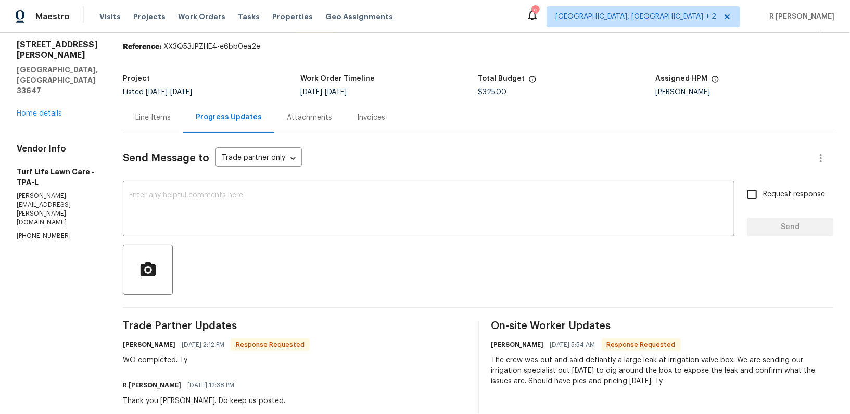
scroll to position [0, 0]
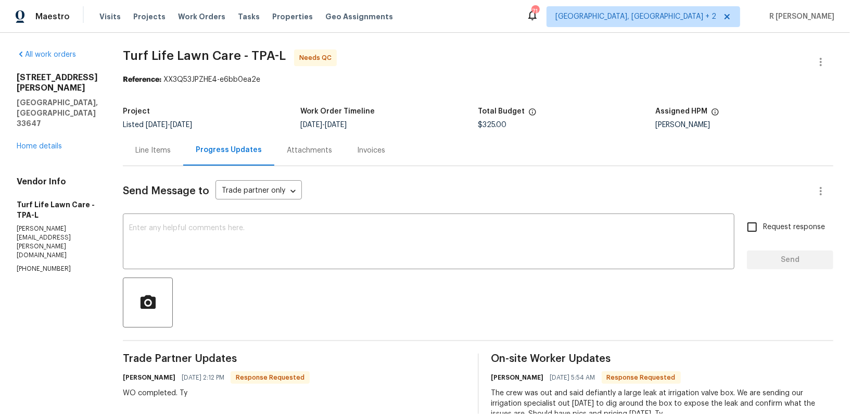
click at [135, 145] on div "Line Items" at bounding box center [152, 150] width 35 height 10
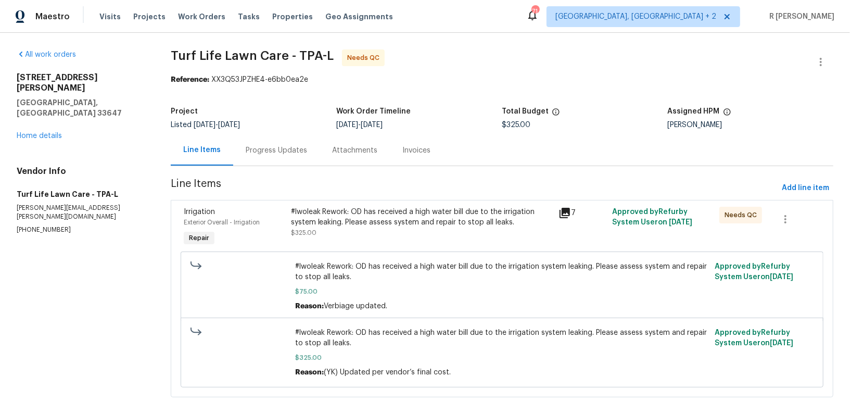
click at [333, 226] on div "#lwoleak Rework: OD has received a high water bill due to the irrigation system…" at bounding box center [422, 217] width 262 height 21
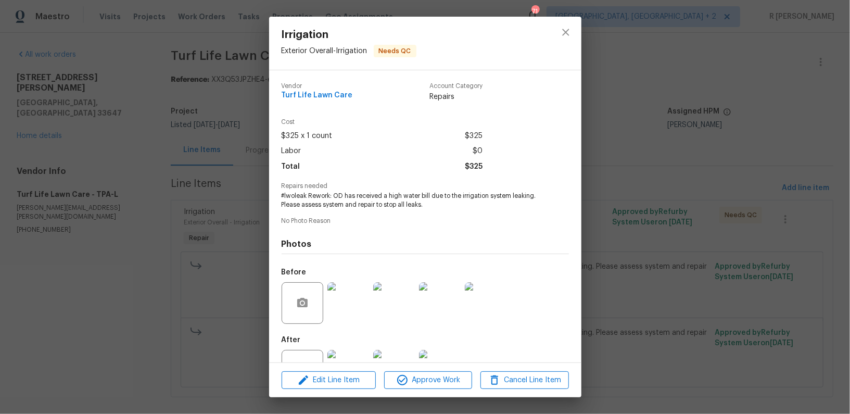
scroll to position [39, 0]
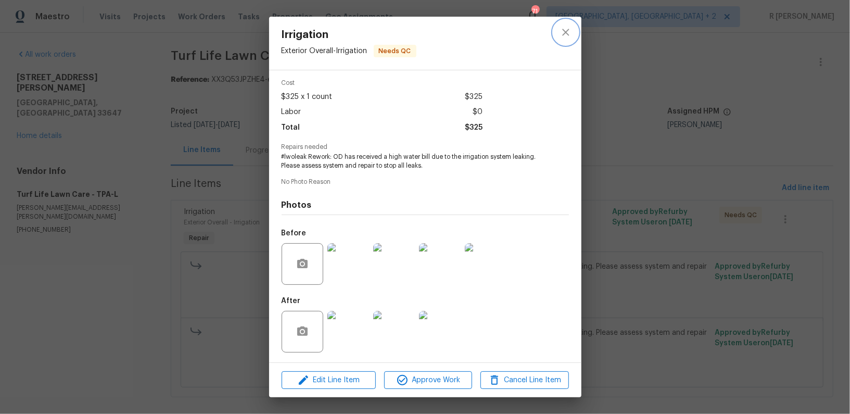
click at [569, 32] on icon "close" at bounding box center [566, 32] width 12 height 12
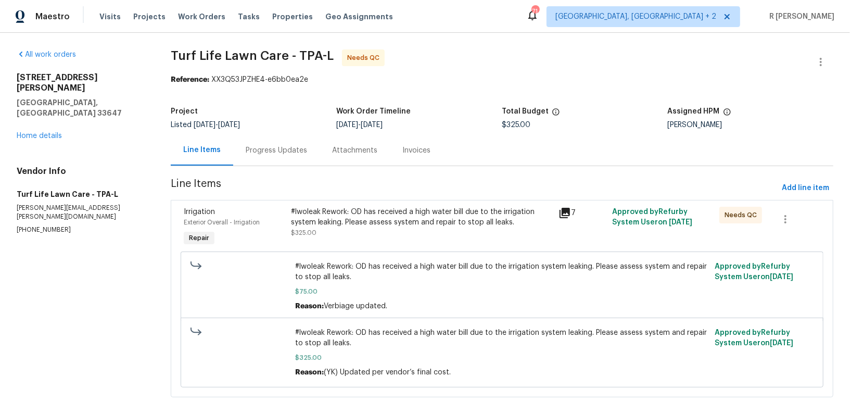
click at [433, 222] on div "#lwoleak Rework: OD has received a high water bill due to the irrigation system…" at bounding box center [422, 217] width 262 height 21
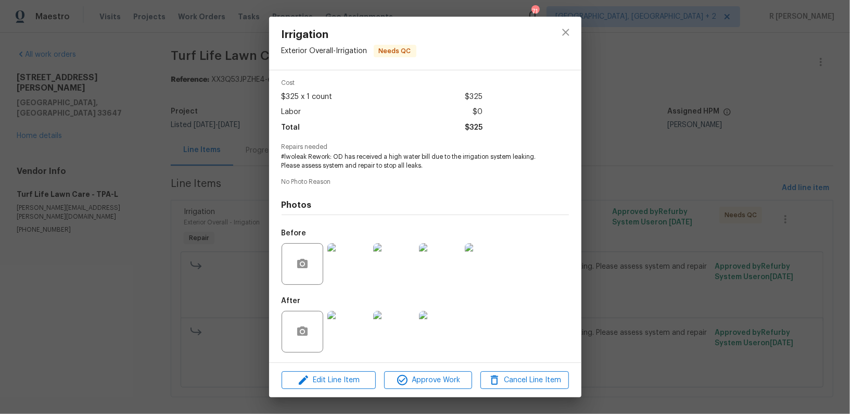
click at [341, 339] on img at bounding box center [349, 332] width 42 height 42
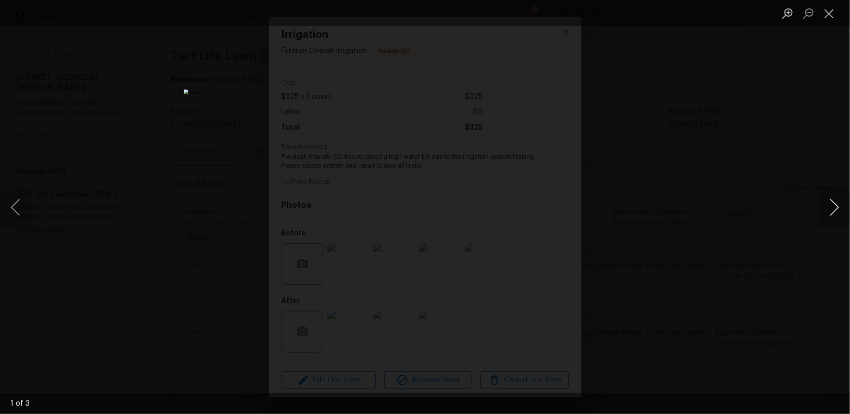
click at [831, 208] on button "Next image" at bounding box center [834, 207] width 31 height 42
click at [829, 17] on button "Close lightbox" at bounding box center [829, 13] width 21 height 18
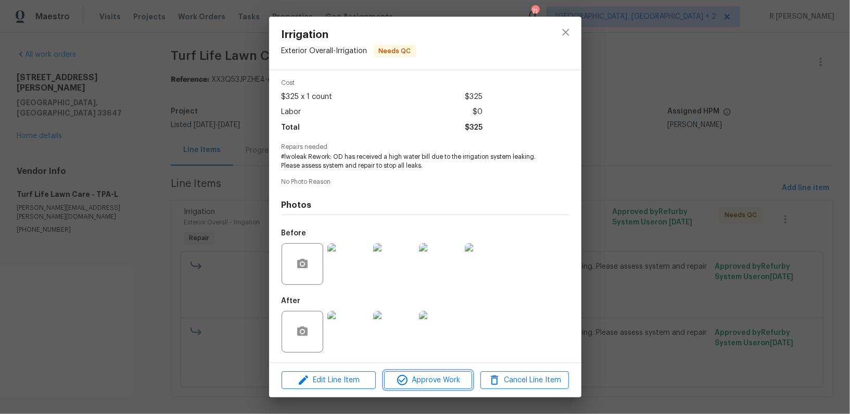
click at [416, 374] on span "Approve Work" at bounding box center [428, 380] width 82 height 13
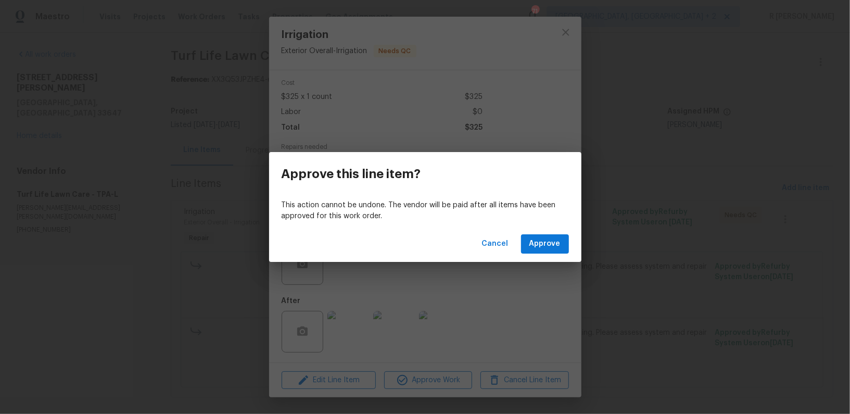
click at [547, 254] on div "Cancel Approve" at bounding box center [425, 244] width 312 height 36
click at [544, 244] on span "Approve" at bounding box center [545, 243] width 31 height 13
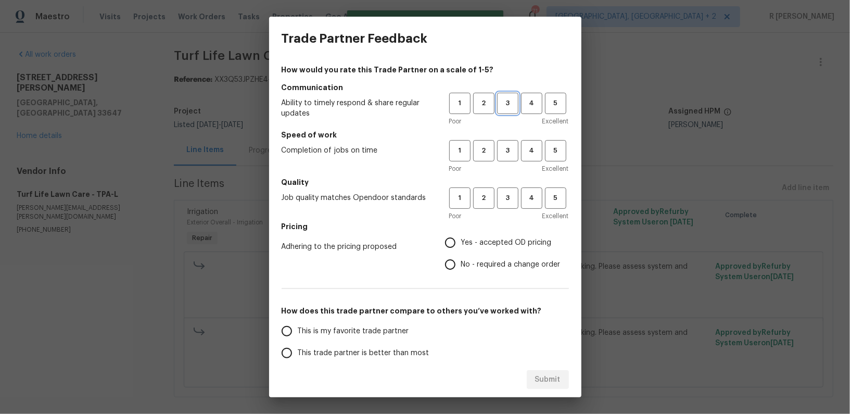
click at [510, 103] on span "3" at bounding box center [507, 103] width 19 height 12
click at [507, 153] on span "3" at bounding box center [507, 151] width 19 height 12
click at [501, 206] on button "3" at bounding box center [507, 197] width 21 height 21
click at [453, 277] on div "How would you rate this Trade Partner on a scale of 1-5? Communication Ability …" at bounding box center [425, 269] width 287 height 408
click at [478, 265] on span "No - required a change order" at bounding box center [510, 264] width 99 height 11
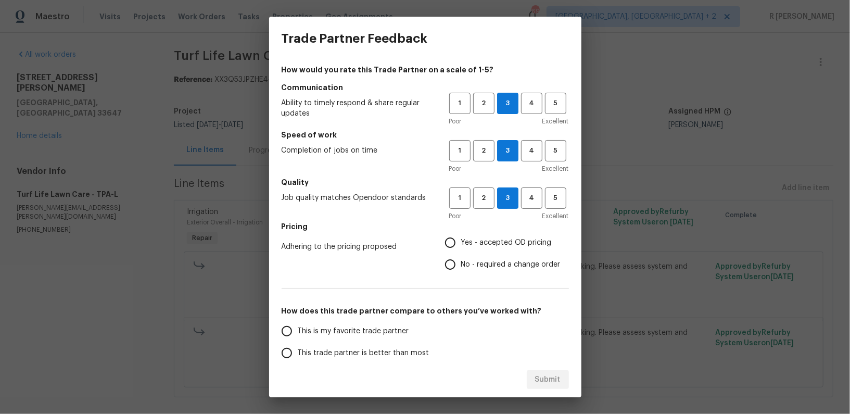
click at [461, 265] on input "No - required a change order" at bounding box center [451, 265] width 22 height 22
radio input "true"
click at [375, 348] on span "This trade partner is better than most" at bounding box center [364, 353] width 132 height 11
click at [298, 348] on input "This trade partner is better than most" at bounding box center [287, 353] width 22 height 22
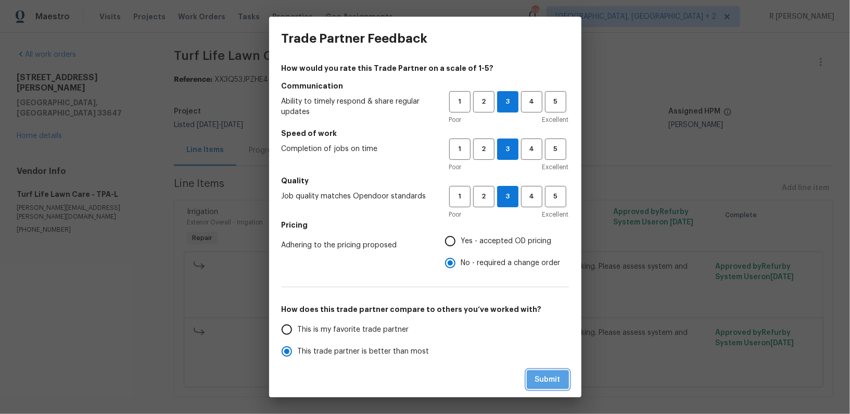
click at [548, 380] on span "Submit" at bounding box center [548, 379] width 26 height 13
radio input "true"
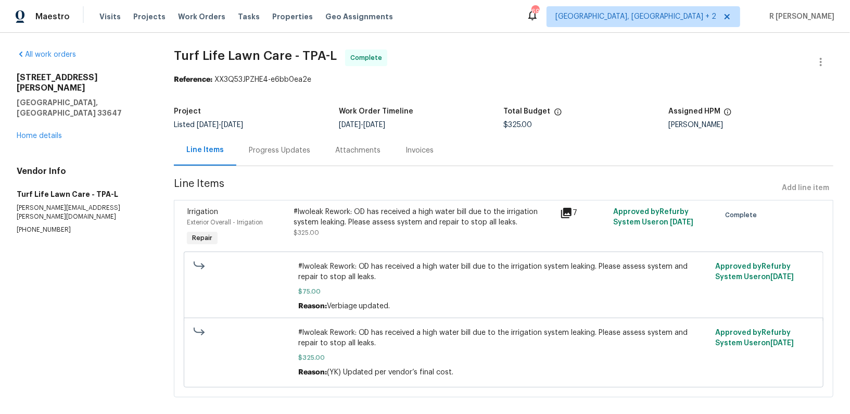
click at [242, 143] on div "Progress Updates" at bounding box center [279, 150] width 86 height 31
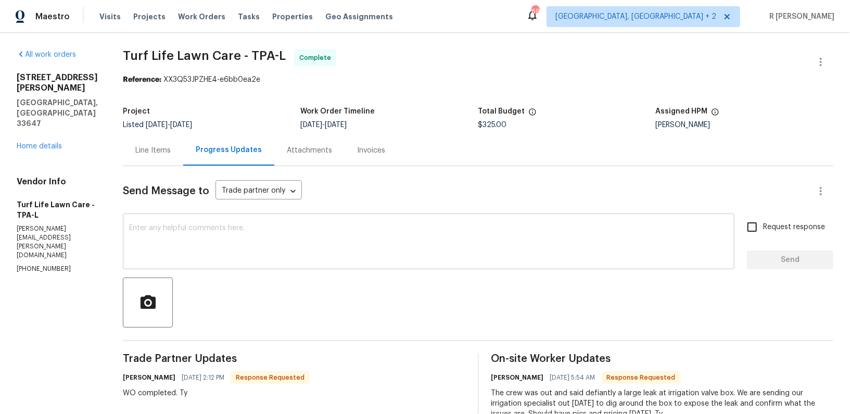
click at [282, 246] on textarea at bounding box center [428, 242] width 599 height 36
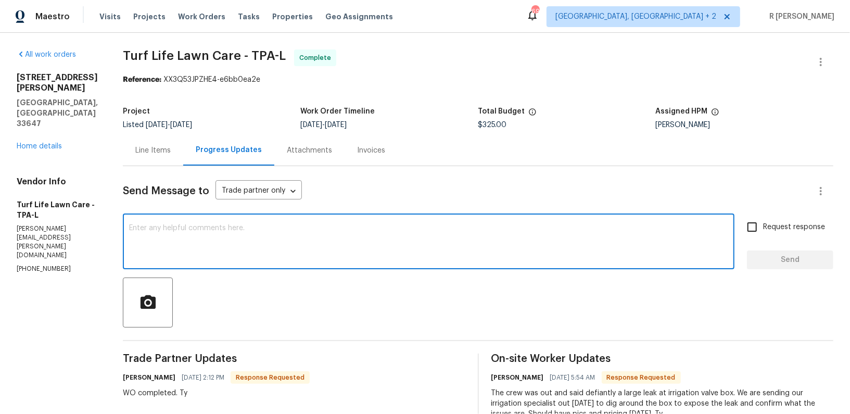
paste textarea "Hi Team, the work order has been approved. Kindly upload the detailed invoice. …"
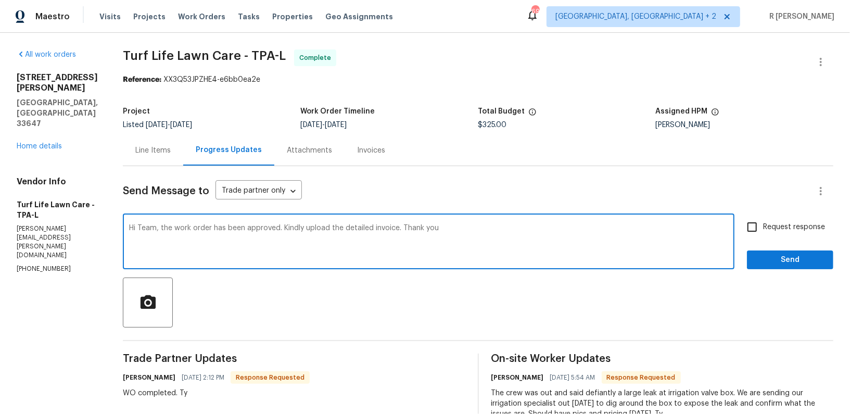
type textarea "Hi Team, the work order has been approved. Kindly upload the detailed invoice. …"
click at [802, 269] on button "Send" at bounding box center [790, 260] width 86 height 19
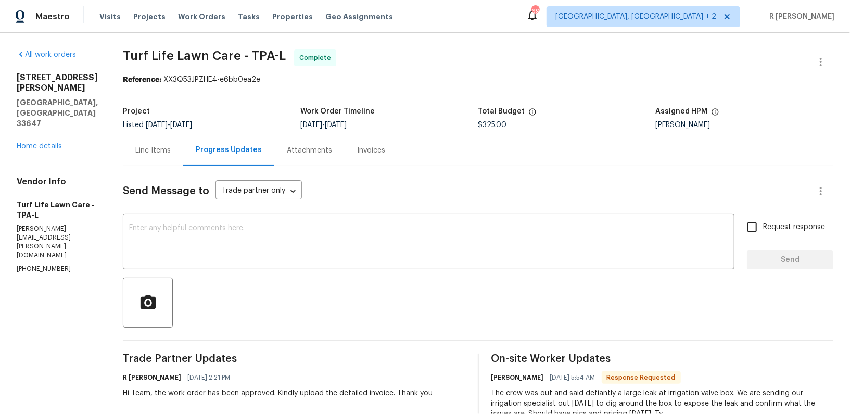
click at [24, 131] on div "All work orders 18122 Sugar Brooke Dr Tampa, FL 33647 Home details Vendor Info …" at bounding box center [57, 161] width 81 height 224
click at [59, 129] on div "18122 Sugar Brooke Dr Tampa, FL 33647 Home details" at bounding box center [57, 111] width 81 height 79
click at [46, 143] on link "Home details" at bounding box center [39, 146] width 45 height 7
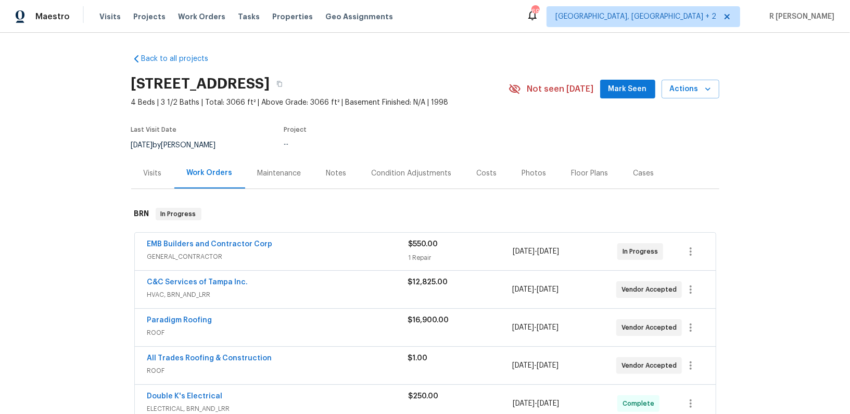
drag, startPoint x: 271, startPoint y: 261, endPoint x: 276, endPoint y: 238, distance: 23.3
click at [271, 256] on span "GENERAL_CONTRACTOR" at bounding box center [277, 257] width 261 height 10
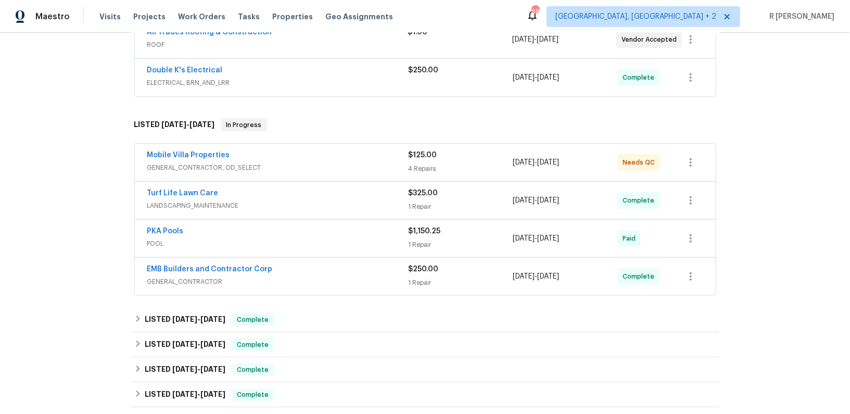
scroll to position [491, 0]
drag, startPoint x: 230, startPoint y: 187, endPoint x: 65, endPoint y: 182, distance: 165.2
click at [65, 182] on div "Back to all projects 18122 Sugar Brooke Dr, Tampa, FL 33647 4 Beds | 3 1/2 Bath…" at bounding box center [425, 223] width 850 height 381
copy link "Turf Life Lawn Care"
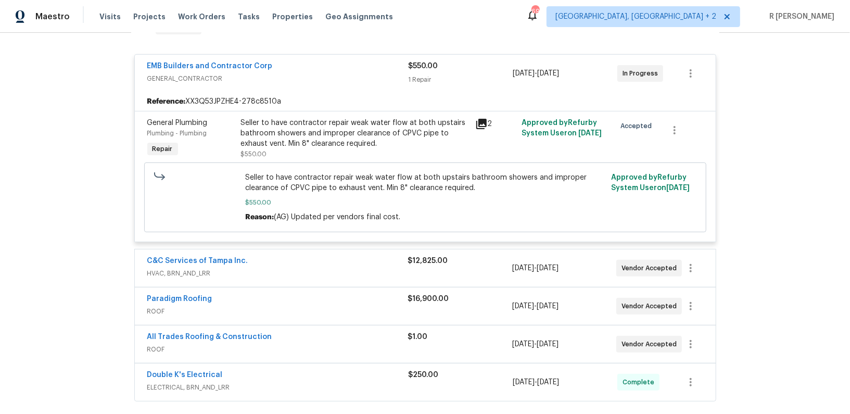
scroll to position [181, 0]
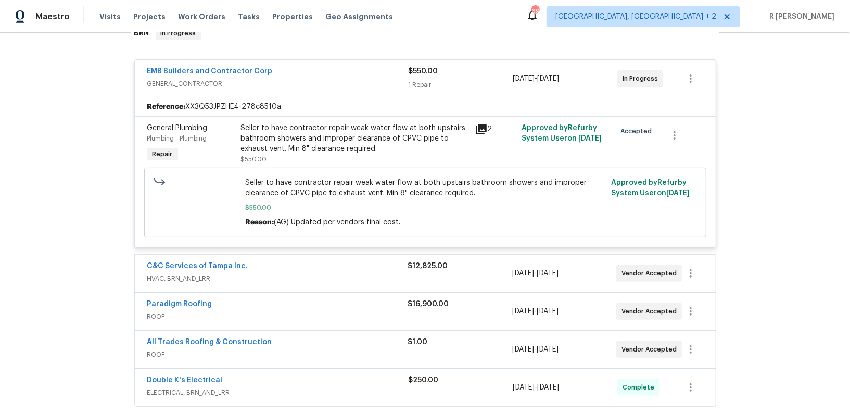
click at [344, 66] on div "EMB Builders and Contractor Corp" at bounding box center [277, 72] width 261 height 12
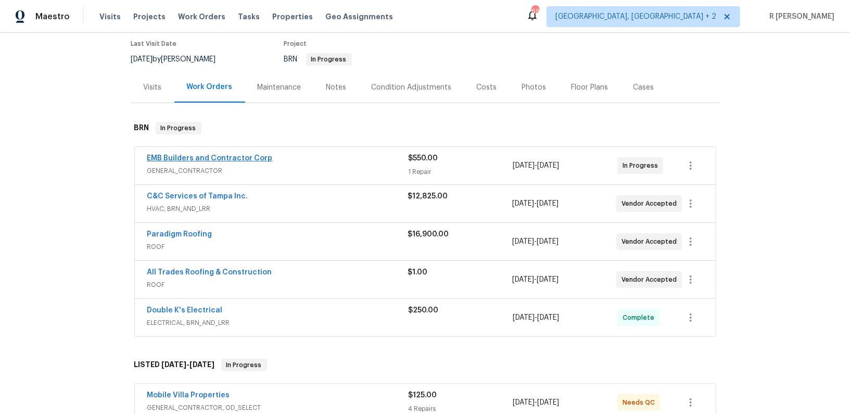
scroll to position [135, 0]
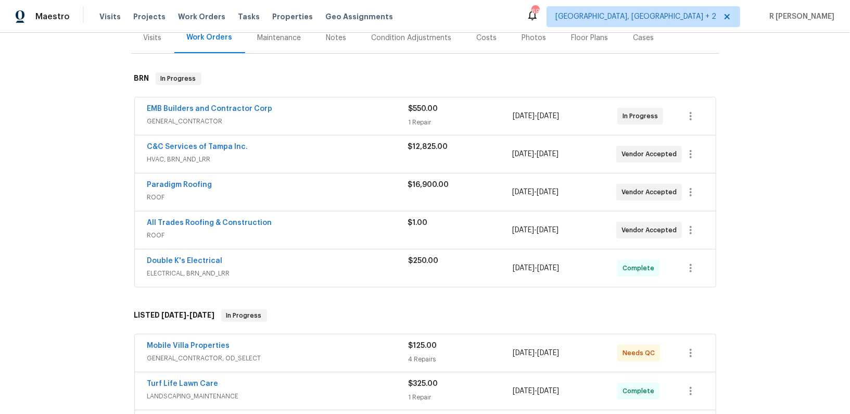
click at [379, 271] on span "ELECTRICAL, BRN_AND_LRR" at bounding box center [277, 273] width 261 height 10
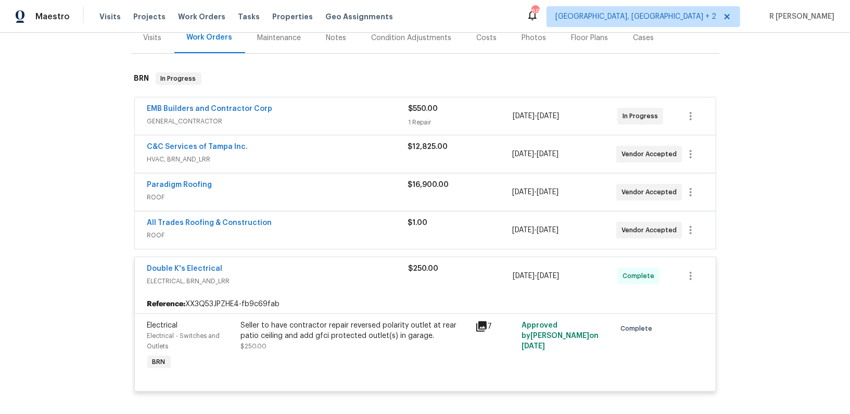
click at [351, 238] on span "ROOF" at bounding box center [277, 235] width 261 height 10
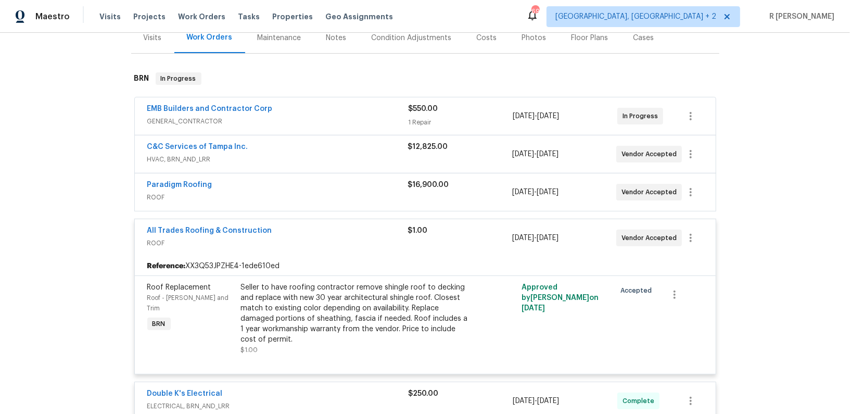
click at [331, 190] on div "Paradigm Roofing" at bounding box center [277, 186] width 261 height 12
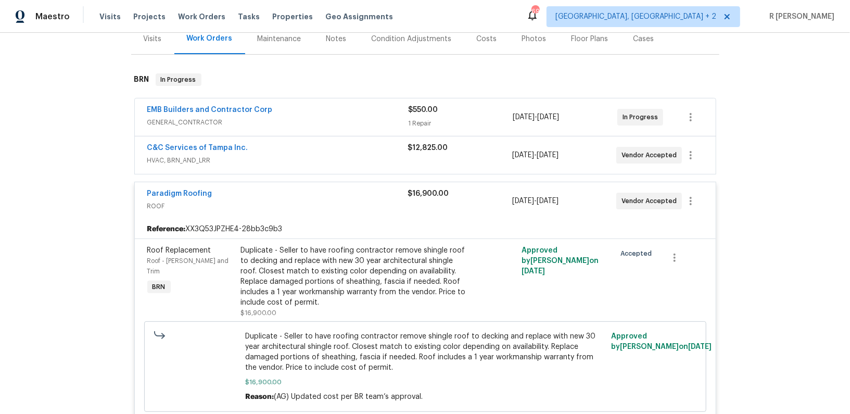
scroll to position [124, 0]
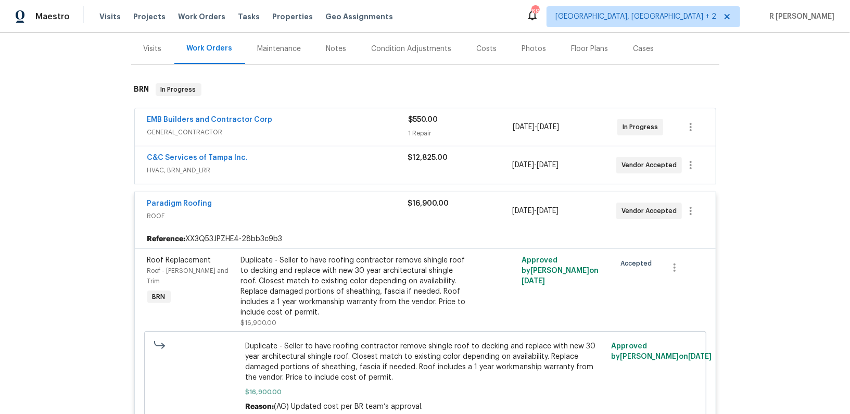
click at [298, 154] on div "C&C Services of Tampa Inc." at bounding box center [277, 159] width 261 height 12
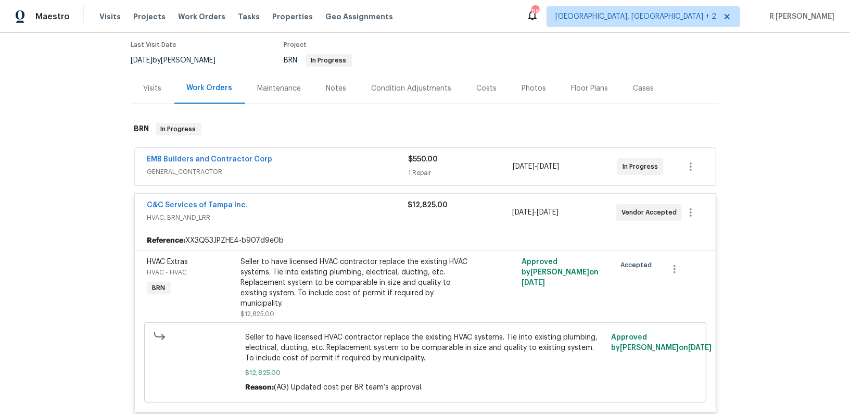
scroll to position [47, 0]
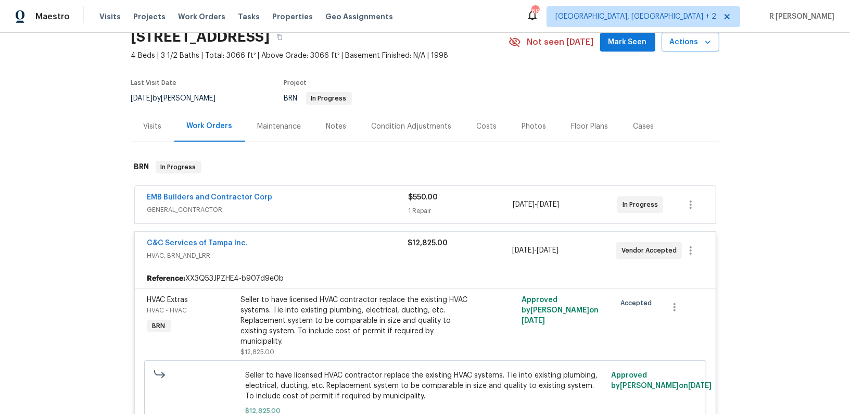
click at [362, 203] on div "EMB Builders and Contractor Corp" at bounding box center [277, 198] width 261 height 12
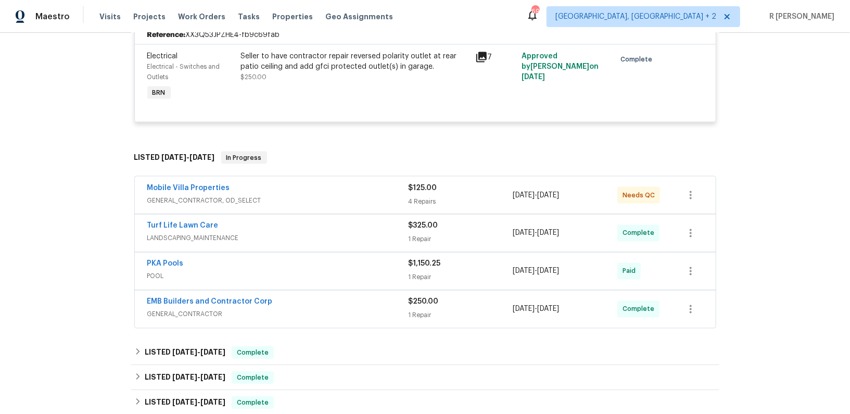
scroll to position [1070, 0]
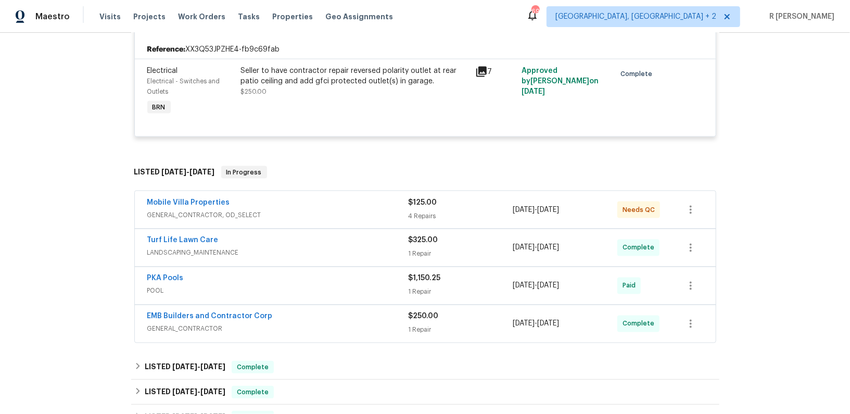
drag, startPoint x: 239, startPoint y: 231, endPoint x: 118, endPoint y: 231, distance: 120.8
click at [118, 231] on div "Back to all projects 18122 Sugar Brooke Dr, Tampa, FL 33647 4 Beds | 3 1/2 Bath…" at bounding box center [425, 223] width 850 height 381
drag, startPoint x: 224, startPoint y: 233, endPoint x: 140, endPoint y: 233, distance: 84.4
click at [140, 233] on div "Turf Life Lawn Care LANDSCAPING_MAINTENANCE $325.00 1 Repair 9/16/2025 - 9/25/2…" at bounding box center [425, 247] width 581 height 37
copy link "Turf Life Lawn Care"
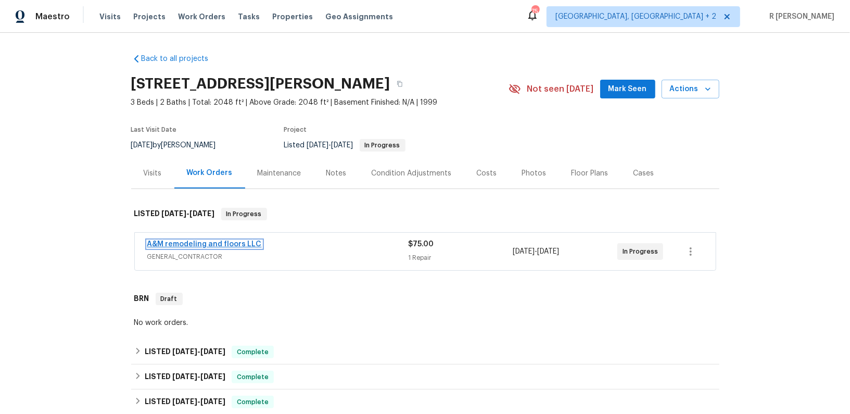
click at [189, 241] on link "A&M remodeling and floors LLC" at bounding box center [204, 244] width 115 height 7
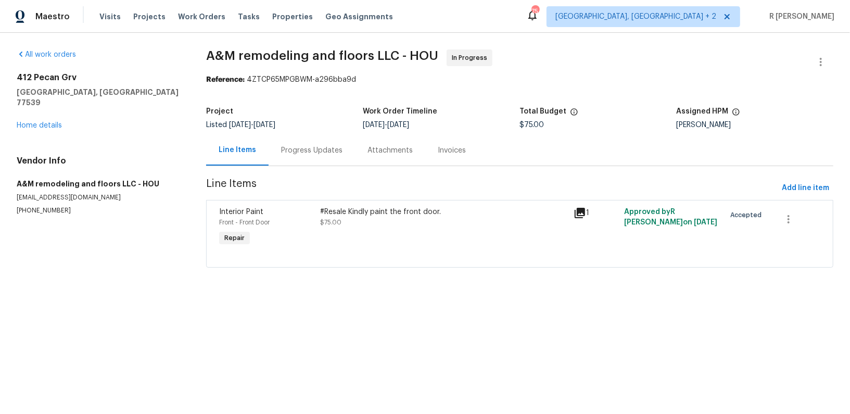
click at [293, 149] on div "Progress Updates" at bounding box center [311, 150] width 61 height 10
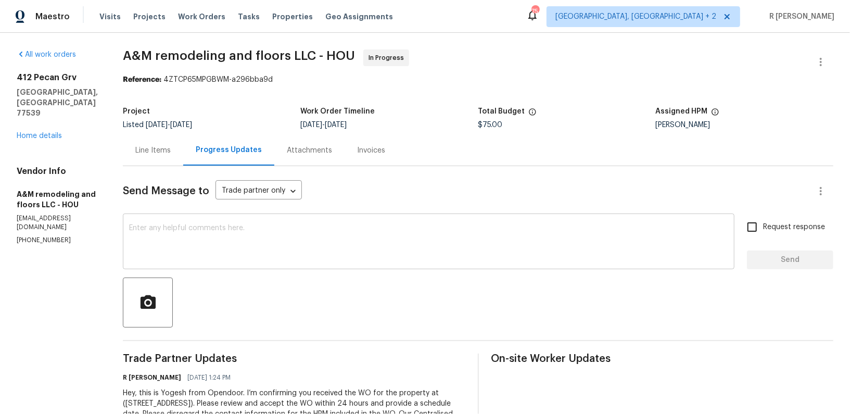
click at [243, 251] on textarea at bounding box center [428, 242] width 599 height 36
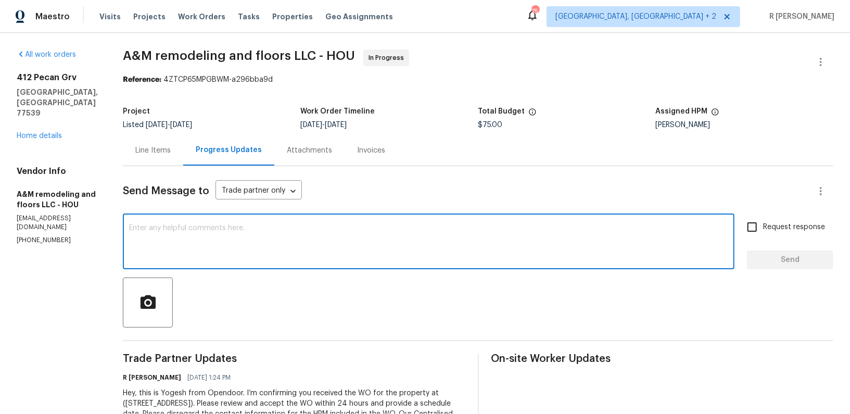
paste textarea "Hi Team, can we get a status update on the work order? Thanks!"
type textarea "Hi Team, can we get a status update on the work order? Thanks!"
click at [768, 260] on span "Send" at bounding box center [791, 260] width 70 height 13
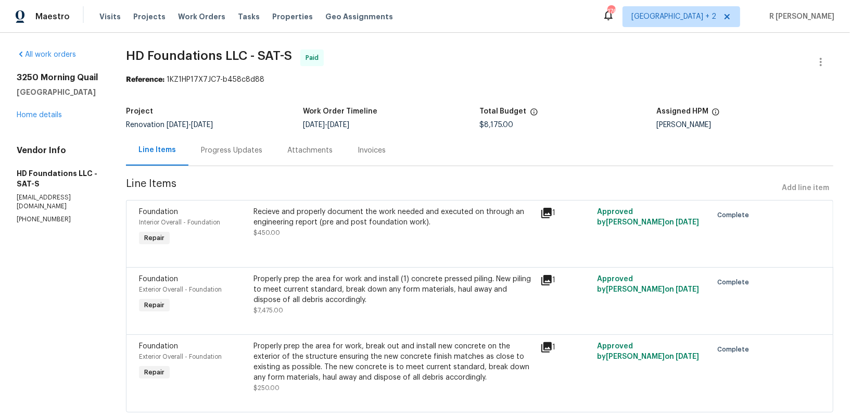
click at [240, 158] on div "Progress Updates" at bounding box center [232, 150] width 86 height 31
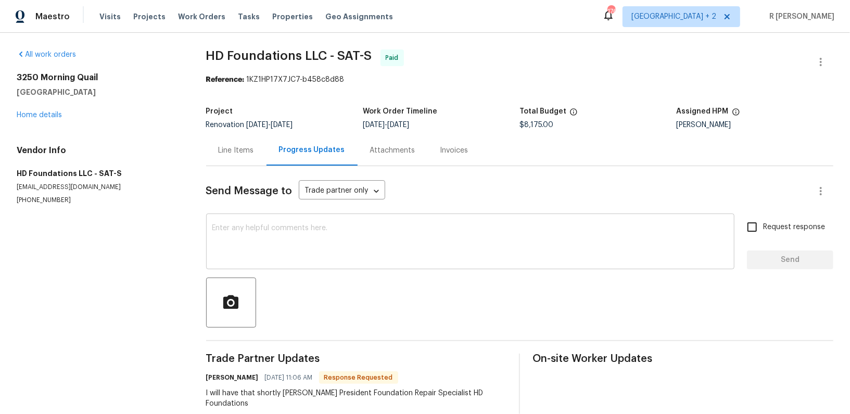
click at [330, 230] on textarea at bounding box center [470, 242] width 516 height 36
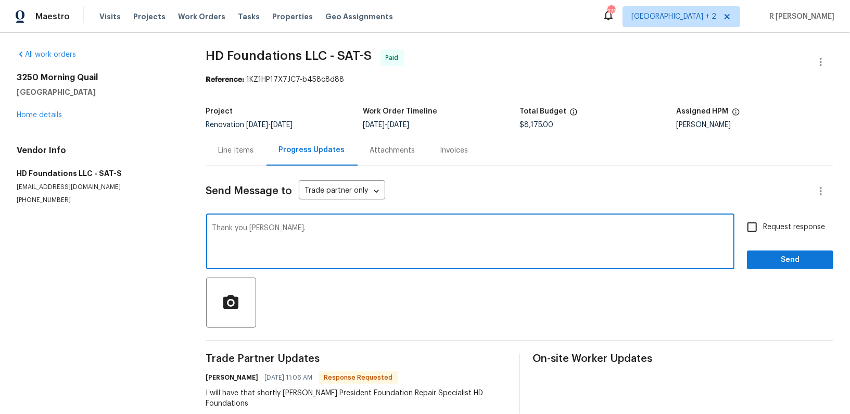
type textarea "Thank you [PERSON_NAME]."
click at [803, 264] on span "Send" at bounding box center [791, 260] width 70 height 13
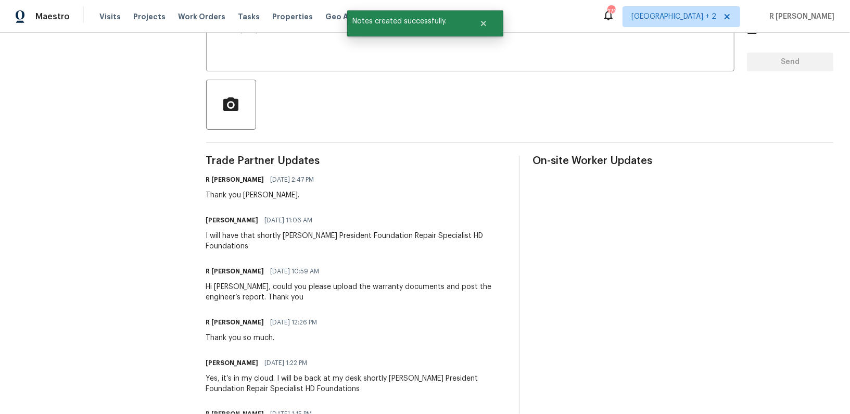
scroll to position [219, 0]
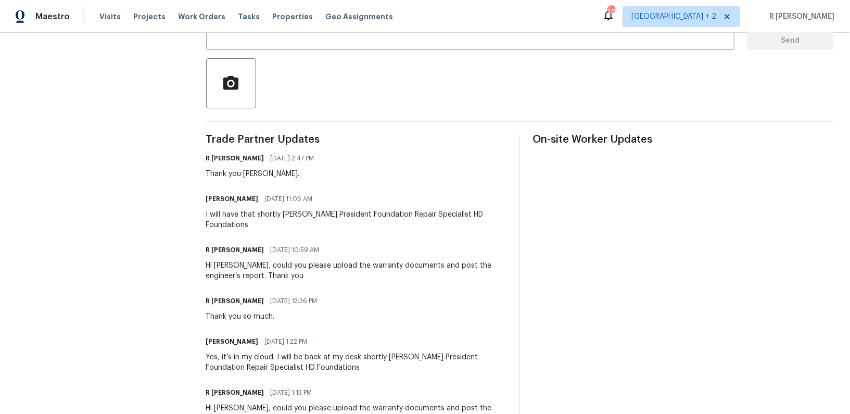
click at [233, 258] on div "[PERSON_NAME] [DATE] 10:59 AM Hi [PERSON_NAME], could you please upload the war…" at bounding box center [356, 262] width 301 height 39
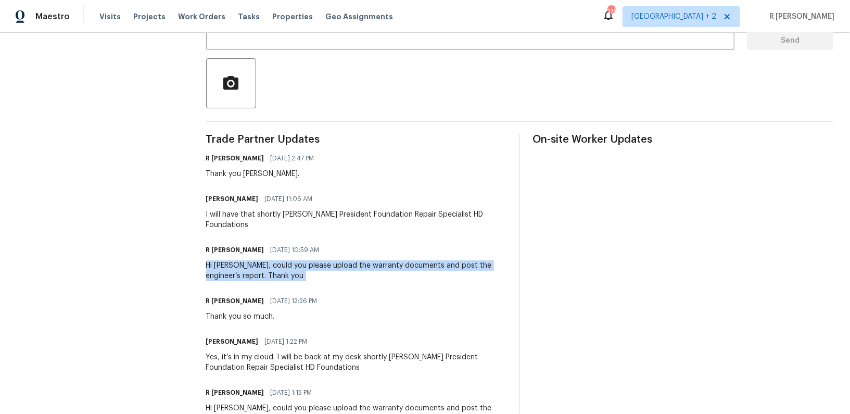
click at [233, 258] on div "[PERSON_NAME] [DATE] 10:59 AM Hi [PERSON_NAME], could you please upload the war…" at bounding box center [356, 262] width 301 height 39
copy div "Hi [PERSON_NAME], could you please upload the warranty documents and post the e…"
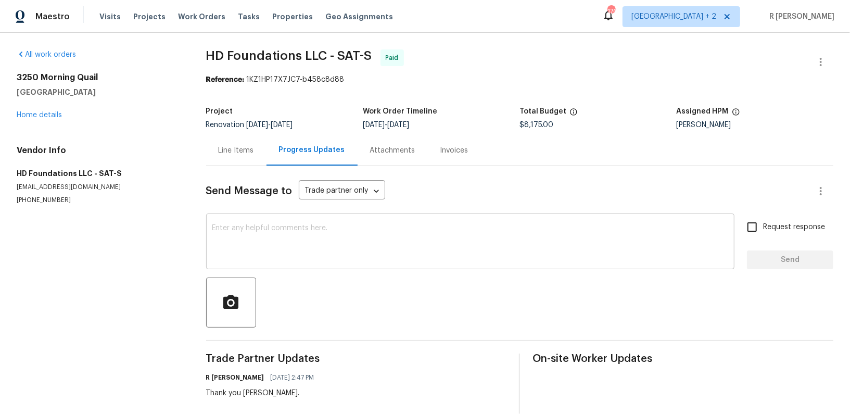
click at [294, 232] on textarea at bounding box center [470, 242] width 516 height 36
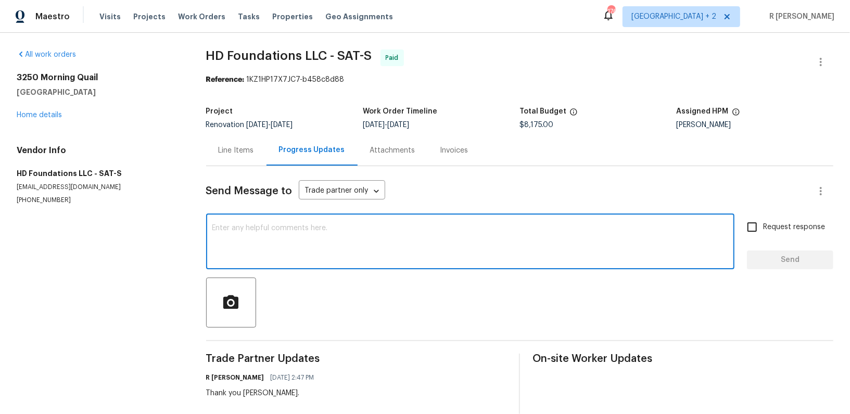
paste textarea "Hi [PERSON_NAME], could you please upload the warranty documents and post the e…"
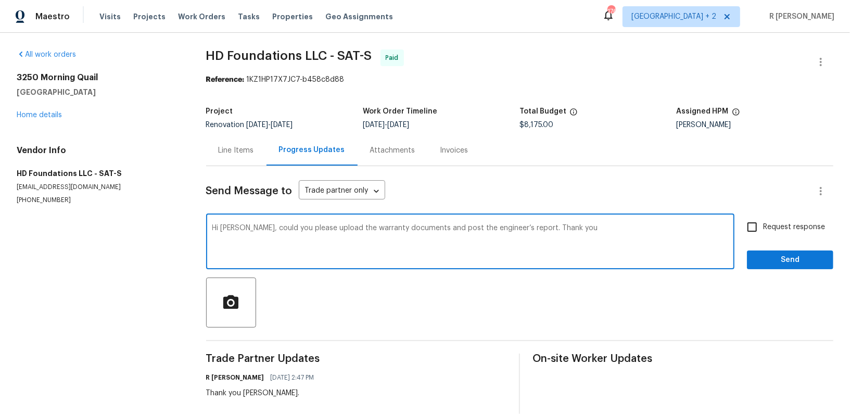
type textarea "Hi [PERSON_NAME], could you please upload the warranty documents and post the e…"
click at [799, 258] on span "Send" at bounding box center [791, 260] width 70 height 13
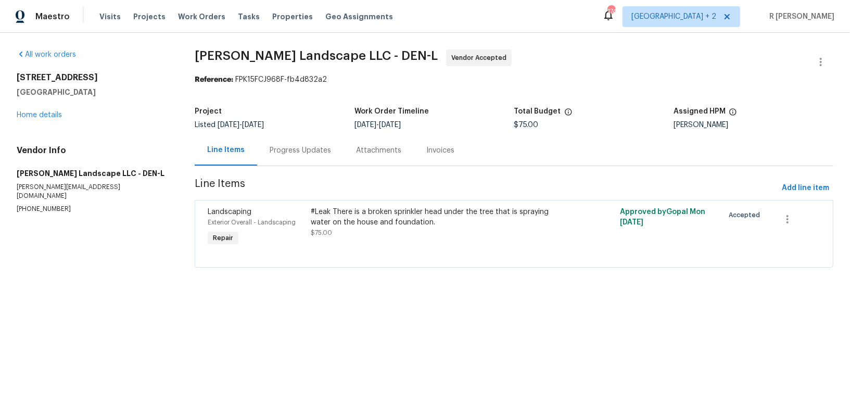
click at [284, 156] on div "Progress Updates" at bounding box center [300, 150] width 86 height 31
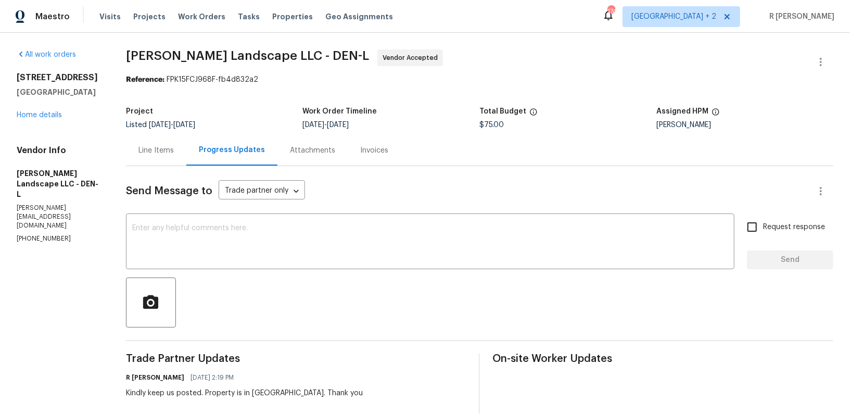
click at [32, 234] on p "[PHONE_NUMBER]" at bounding box center [59, 238] width 84 height 9
click at [32, 234] on p "(303) 500-2297" at bounding box center [59, 238] width 84 height 9
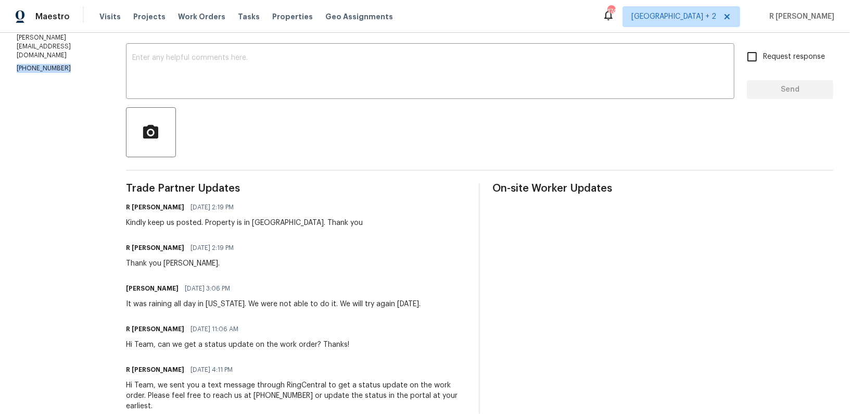
copy p "(303) 500-2297"
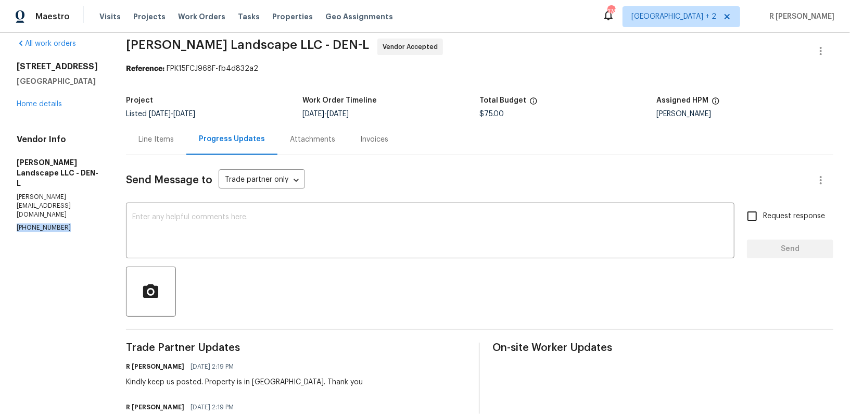
scroll to position [0, 0]
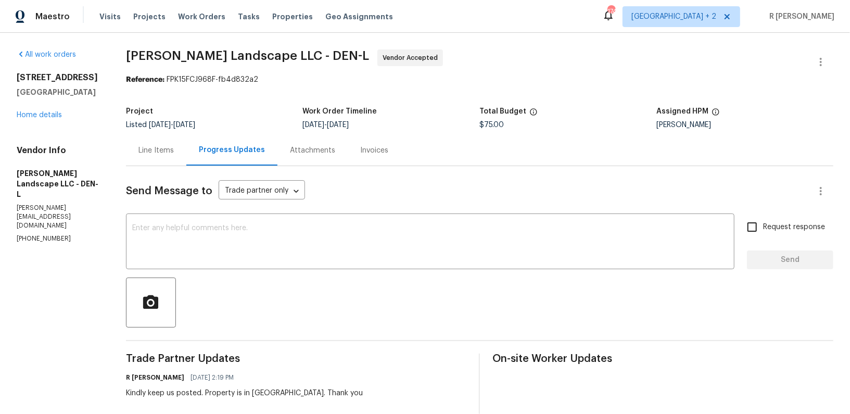
click at [151, 157] on div "Line Items" at bounding box center [156, 150] width 60 height 31
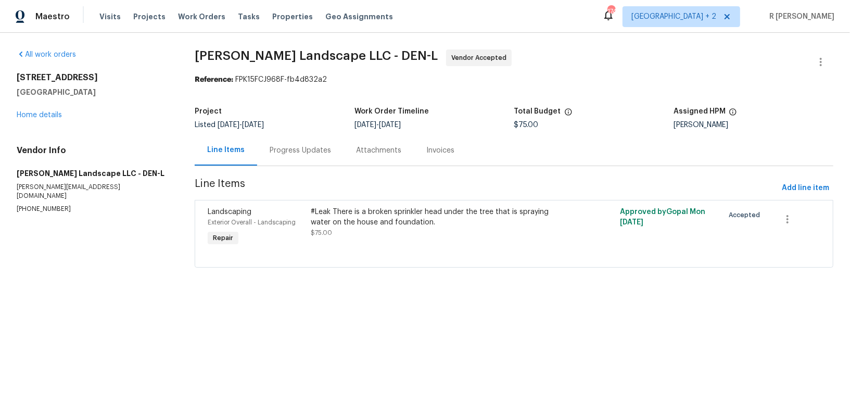
click at [296, 152] on div "Progress Updates" at bounding box center [300, 150] width 61 height 10
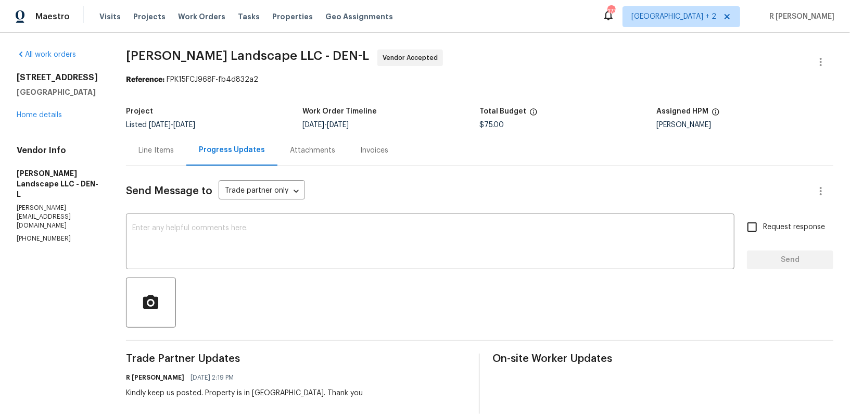
click at [143, 158] on div "Line Items" at bounding box center [156, 150] width 60 height 31
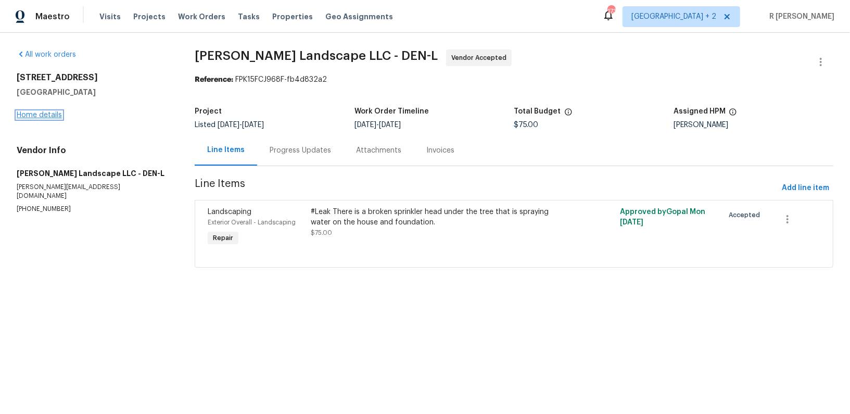
click at [32, 117] on link "Home details" at bounding box center [39, 114] width 45 height 7
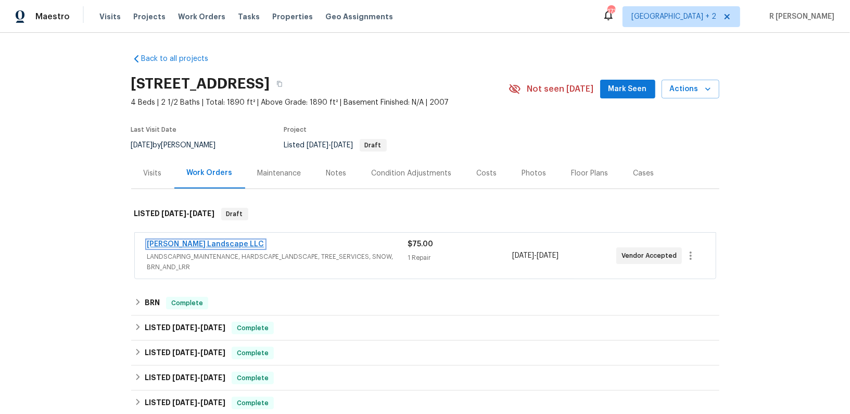
click at [188, 241] on link "Dalia Landscape LLC" at bounding box center [205, 244] width 117 height 7
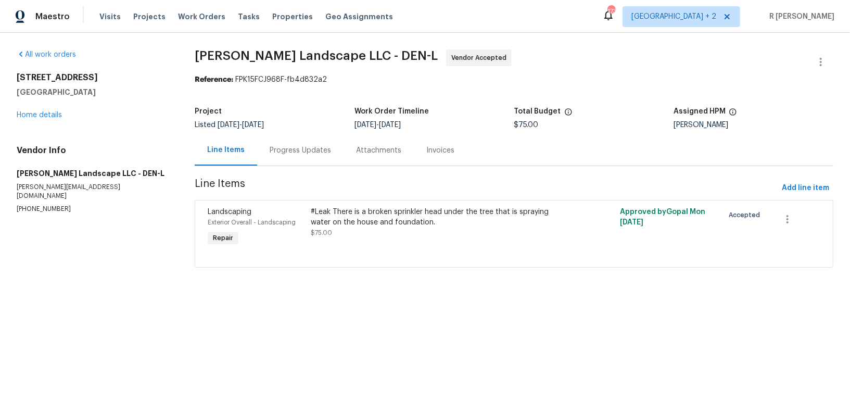
click at [282, 156] on div "Progress Updates" at bounding box center [300, 150] width 86 height 31
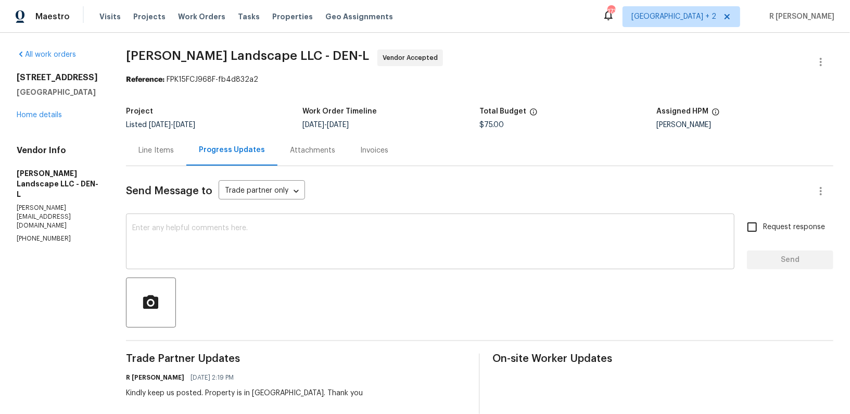
click at [312, 239] on textarea at bounding box center [430, 242] width 596 height 36
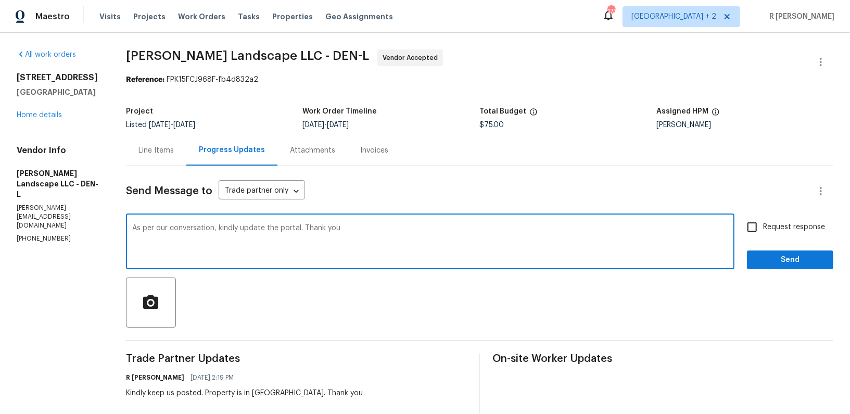
type textarea "As per our conversation, kindly update the portal. Thank you"
click at [805, 257] on span "Send" at bounding box center [791, 260] width 70 height 13
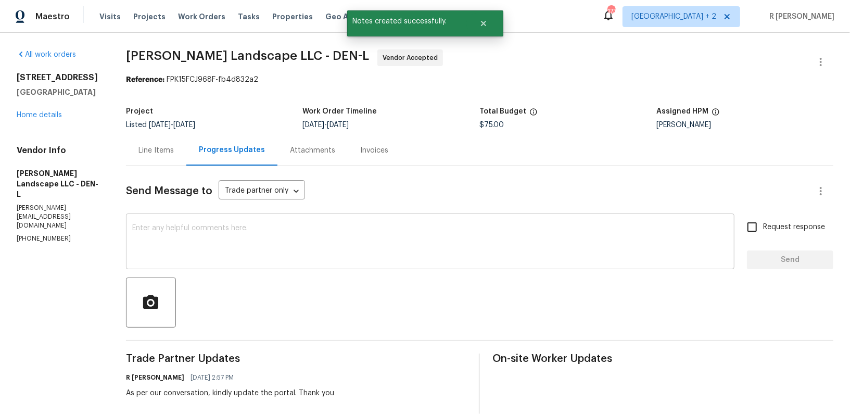
click at [346, 220] on div "x ​" at bounding box center [430, 242] width 609 height 53
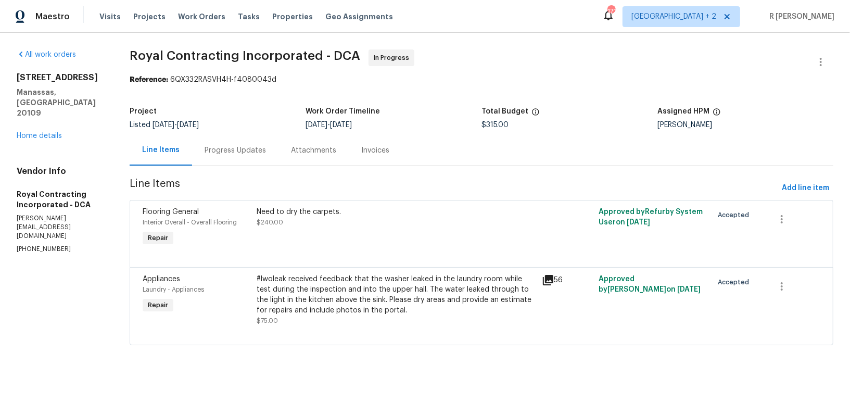
click at [244, 149] on div "Progress Updates" at bounding box center [235, 150] width 61 height 10
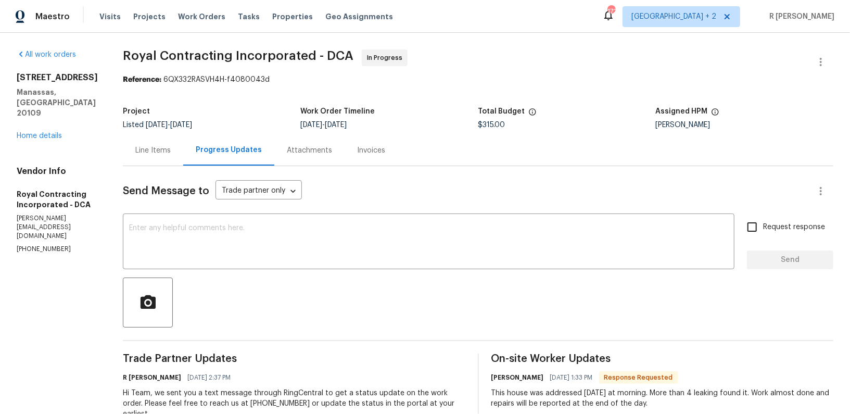
click at [39, 245] on p "[PHONE_NUMBER]" at bounding box center [57, 249] width 81 height 9
click at [39, 245] on p "(703) 498-9323" at bounding box center [57, 249] width 81 height 9
copy p "(703) 498-9323"
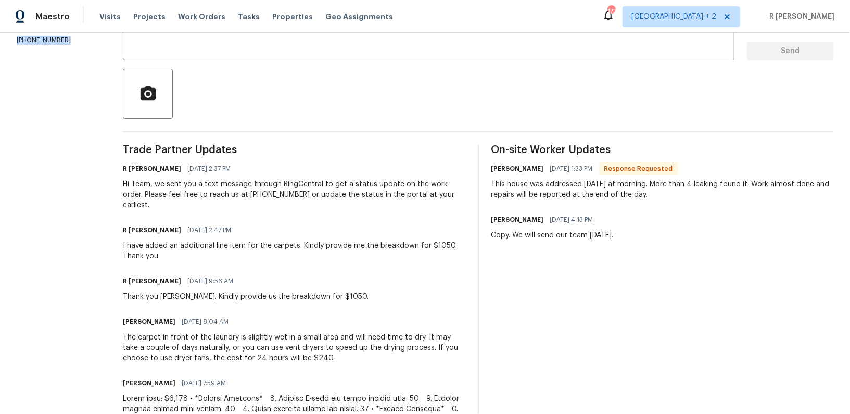
click at [173, 249] on div "I have added an additional line item for the carpets. Kindly provide me the bre…" at bounding box center [294, 251] width 343 height 21
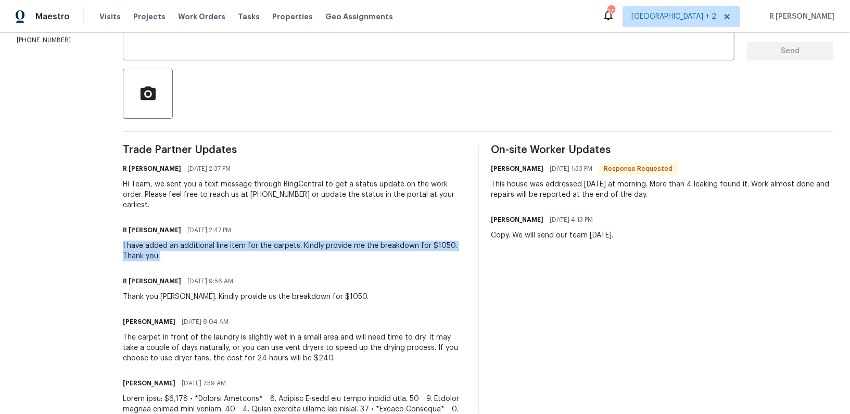
click at [173, 249] on div "I have added an additional line item for the carpets. Kindly provide me the bre…" at bounding box center [294, 251] width 343 height 21
click at [172, 295] on div "Thank you Robin. Kindly provide us the breakdown for $1050." at bounding box center [246, 297] width 246 height 10
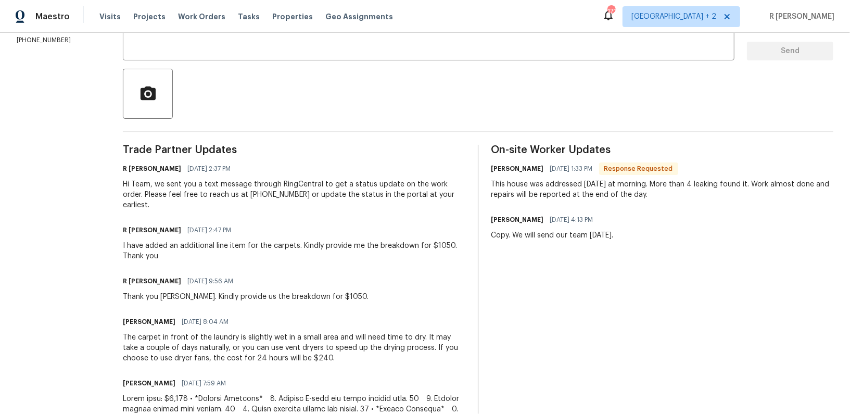
click at [172, 295] on div "Thank you Robin. Kindly provide us the breakdown for $1050." at bounding box center [246, 297] width 246 height 10
click at [161, 260] on div "I have added an additional line item for the carpets. Kindly provide me the bre…" at bounding box center [294, 251] width 343 height 21
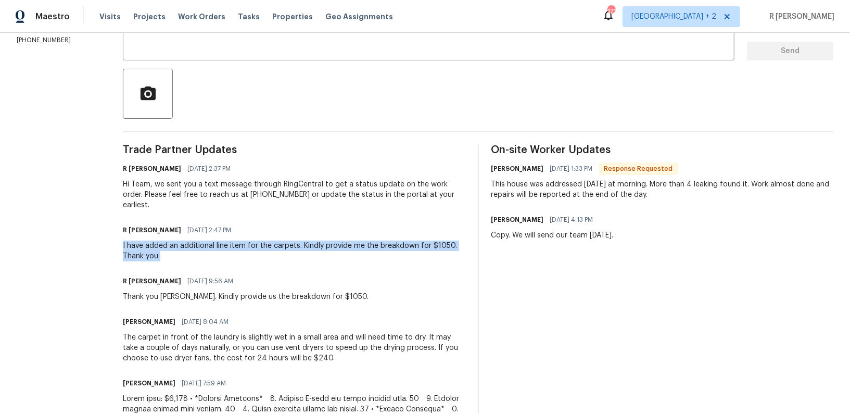
click at [161, 260] on div "I have added an additional line item for the carpets. Kindly provide me the bre…" at bounding box center [294, 251] width 343 height 21
copy div "I have added an additional line item for the carpets. Kindly provide me the bre…"
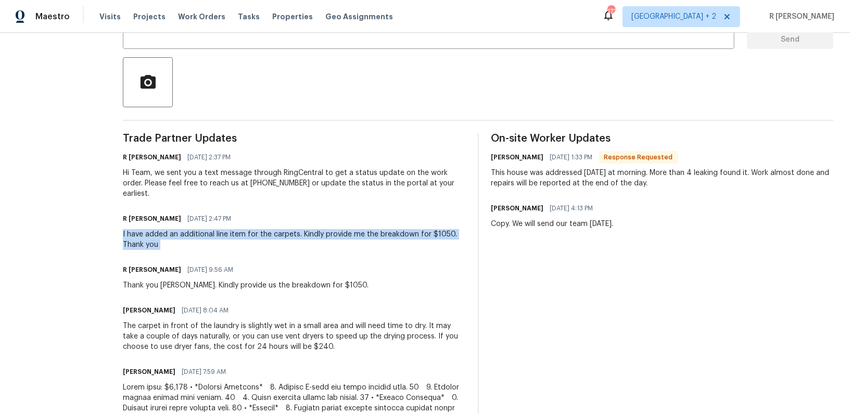
scroll to position [80, 0]
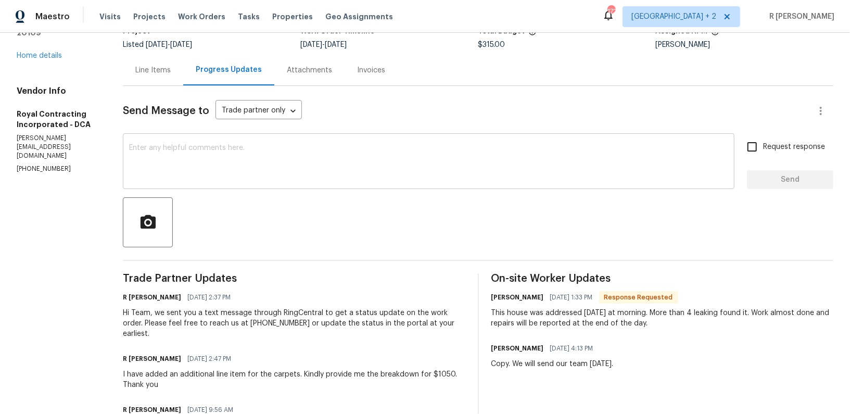
click at [230, 165] on textarea at bounding box center [428, 162] width 599 height 36
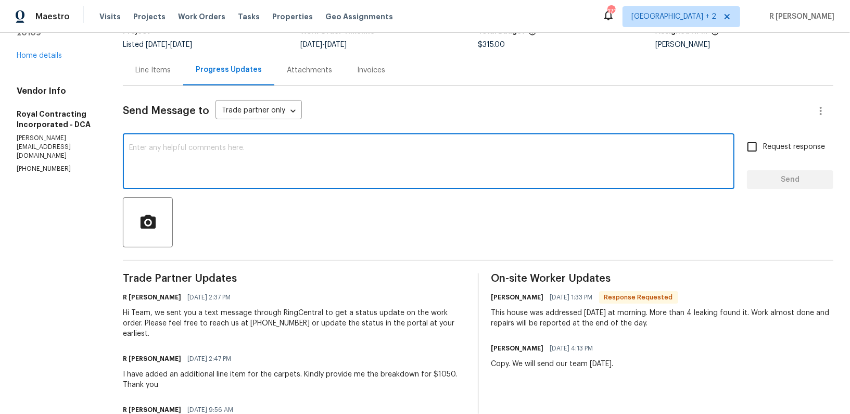
paste textarea "I hope everything is on track. Kindly provide a status update on the work order."
type textarea "I hope everything is on track. Kindly provide a status update on the work order."
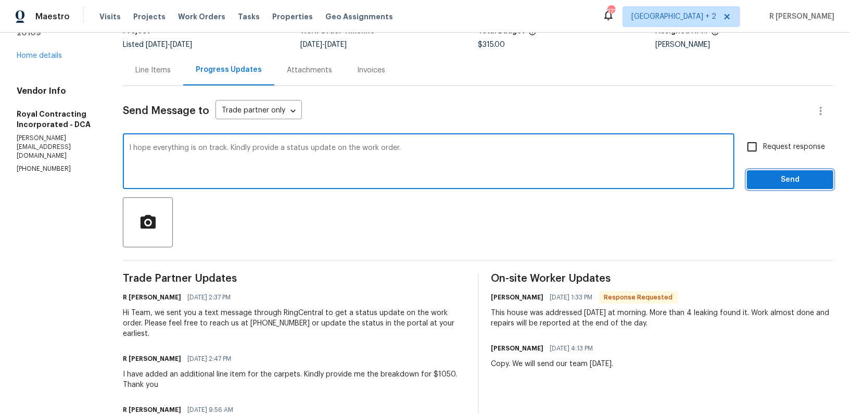
click at [785, 185] on span "Send" at bounding box center [791, 179] width 70 height 13
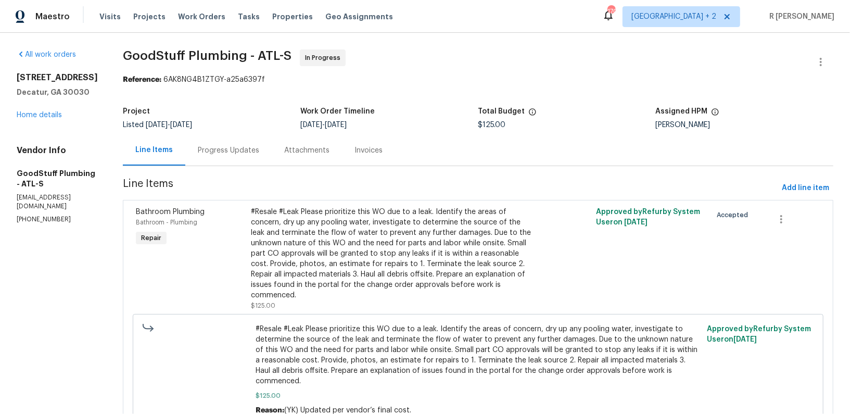
click at [259, 151] on div "Progress Updates" at bounding box center [228, 150] width 61 height 10
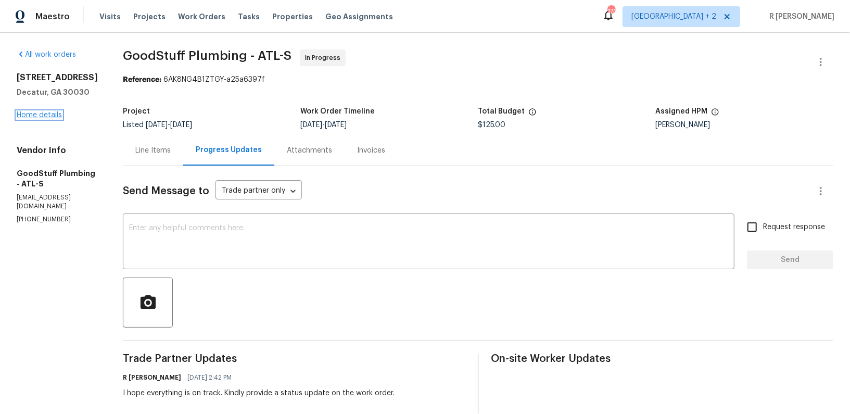
click at [45, 114] on link "Home details" at bounding box center [39, 114] width 45 height 7
